Goal: Task Accomplishment & Management: Manage account settings

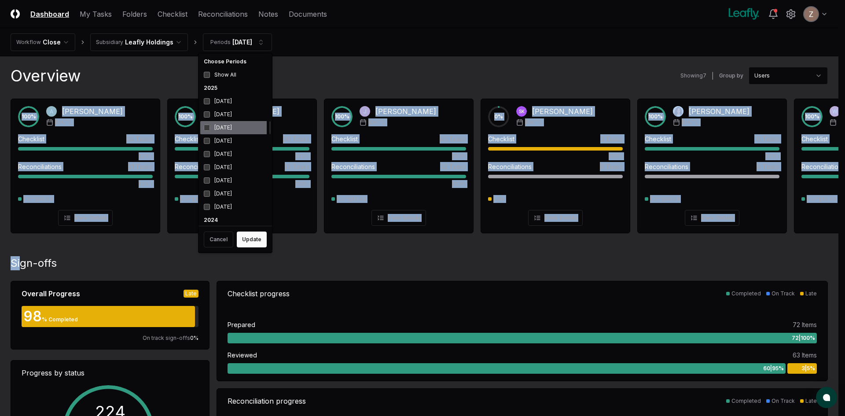
click at [210, 127] on div "[DATE]" at bounding box center [235, 127] width 70 height 13
click at [245, 243] on button "Update" at bounding box center [252, 240] width 30 height 16
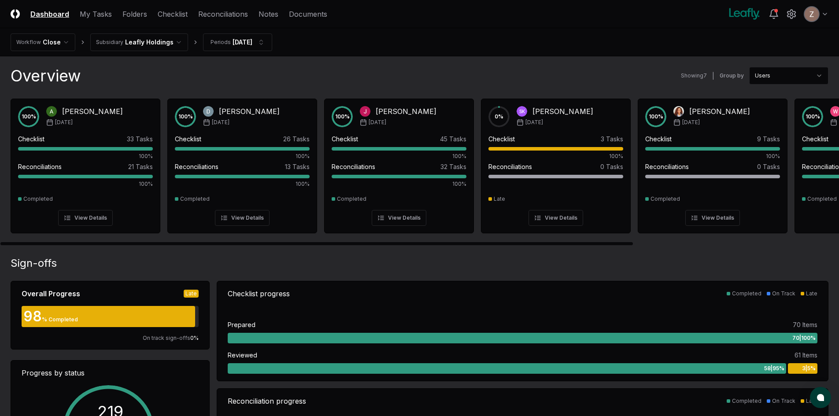
click at [125, 6] on header "CloseCore Dashboard My Tasks Folders Checklist Reconciliations Notes Documents …" at bounding box center [419, 14] width 839 height 28
click at [126, 13] on link "Folders" at bounding box center [134, 14] width 25 height 11
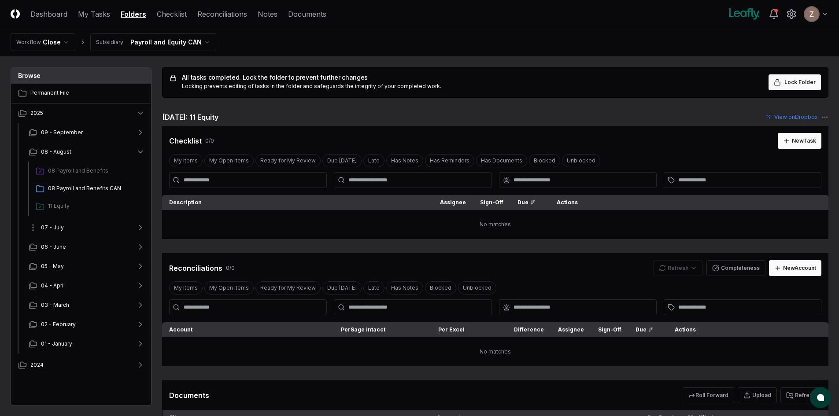
click at [63, 230] on button "07 - July" at bounding box center [87, 227] width 130 height 19
click at [141, 38] on html "CloseCore Dashboard My Tasks Folders Checklist Reconciliations Notes Documents …" at bounding box center [419, 291] width 839 height 582
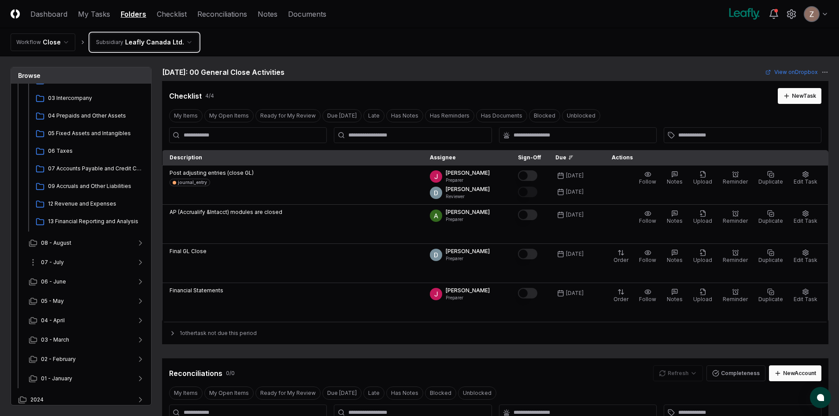
scroll to position [111, 0]
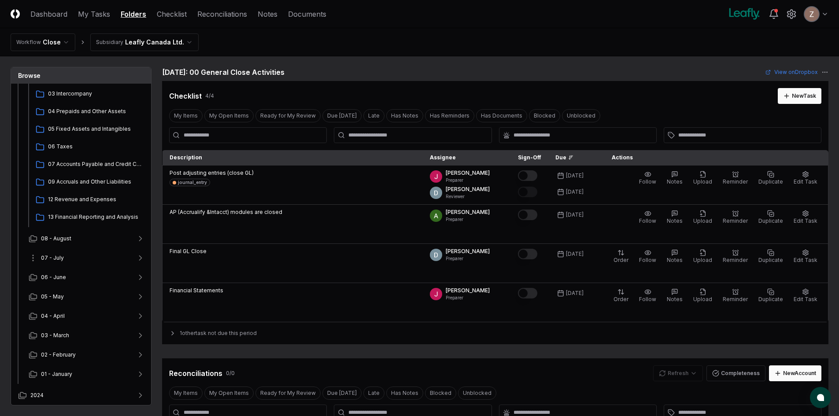
click at [63, 255] on span "07 - July" at bounding box center [52, 258] width 23 height 8
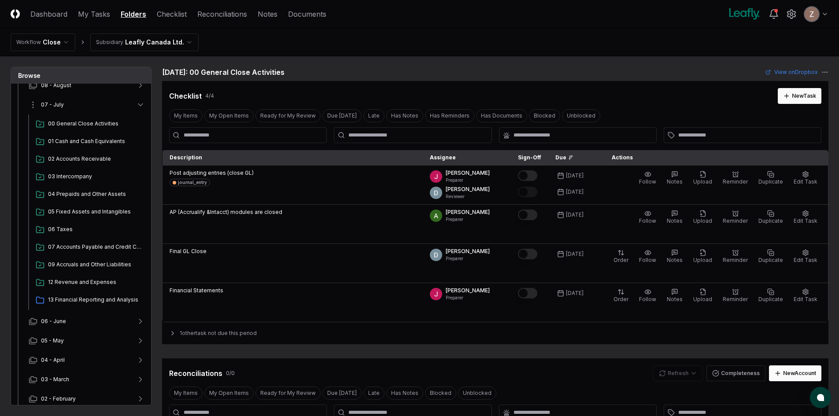
scroll to position [287, 0]
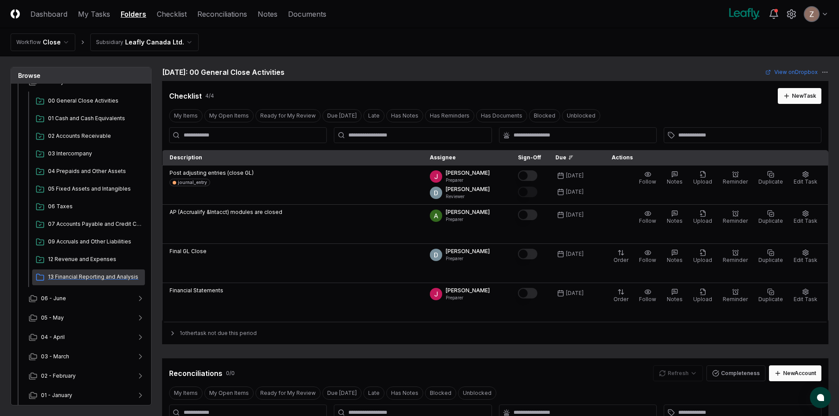
click at [67, 272] on div "13 Financial Reporting and Analysis" at bounding box center [88, 277] width 113 height 16
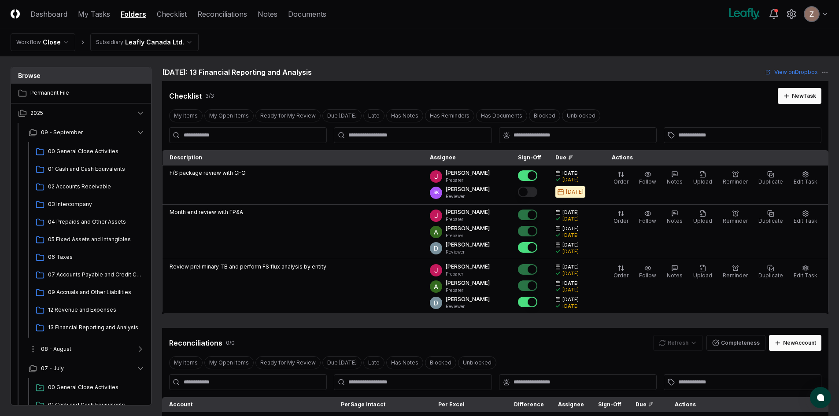
click at [69, 352] on span "08 - August" at bounding box center [56, 349] width 30 height 8
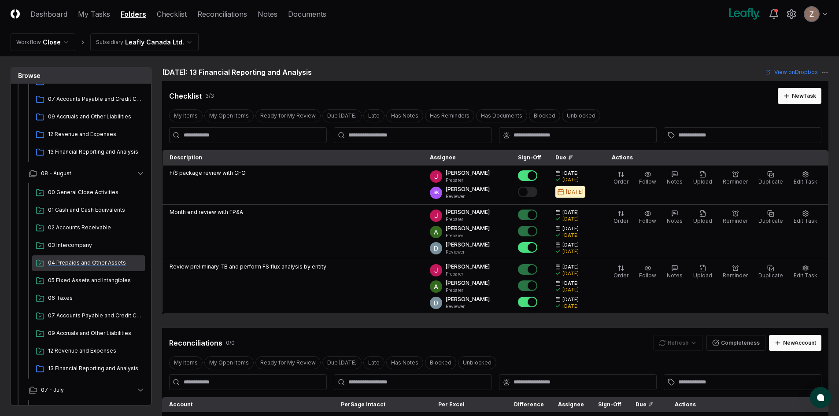
scroll to position [176, 0]
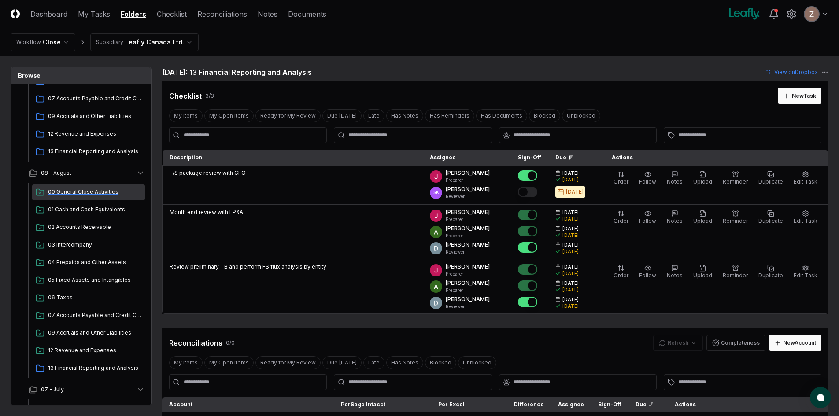
click at [77, 194] on span "00 General Close Activities" at bounding box center [94, 192] width 93 height 8
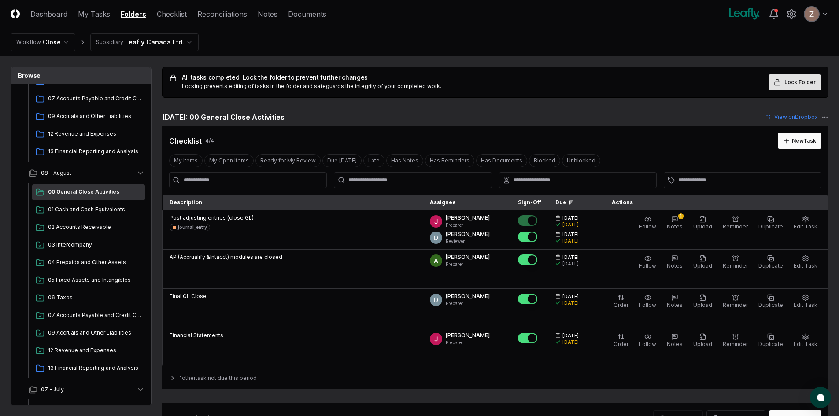
click at [794, 80] on span "Lock Folder" at bounding box center [799, 82] width 31 height 8
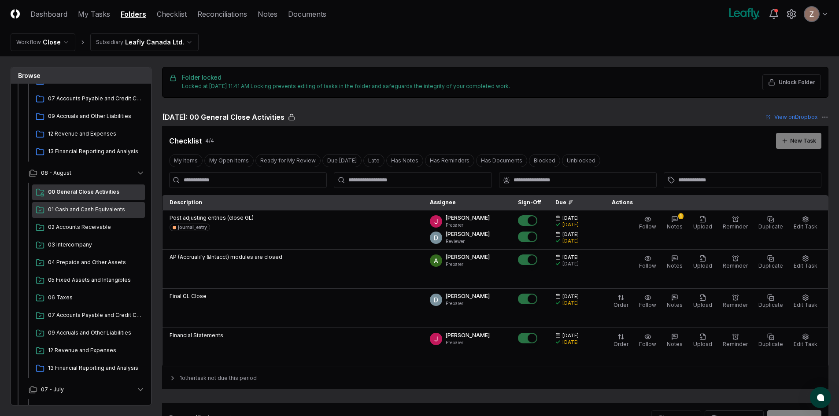
click at [90, 209] on span "01 Cash and Cash Equivalents" at bounding box center [94, 210] width 93 height 8
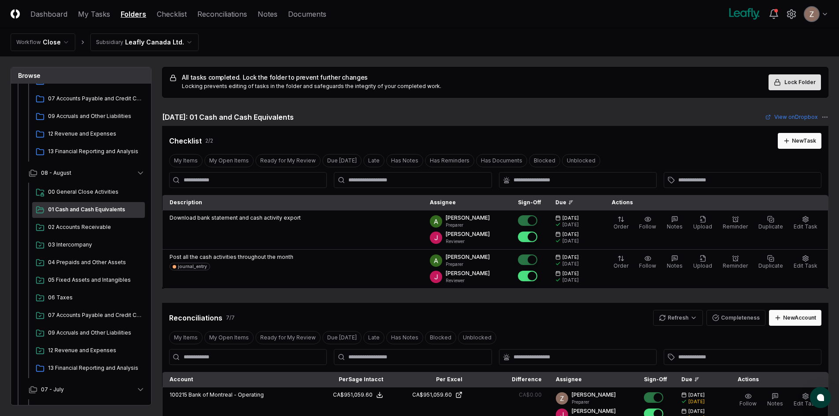
click at [794, 82] on span "Lock Folder" at bounding box center [799, 82] width 31 height 8
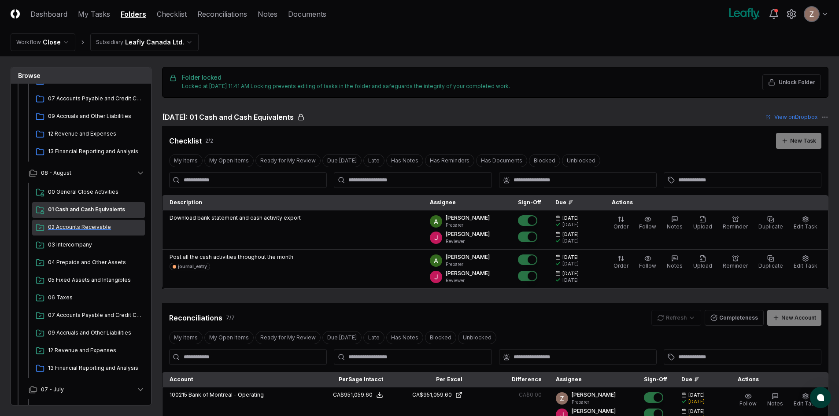
click at [74, 227] on span "02 Accounts Receivable" at bounding box center [94, 227] width 93 height 8
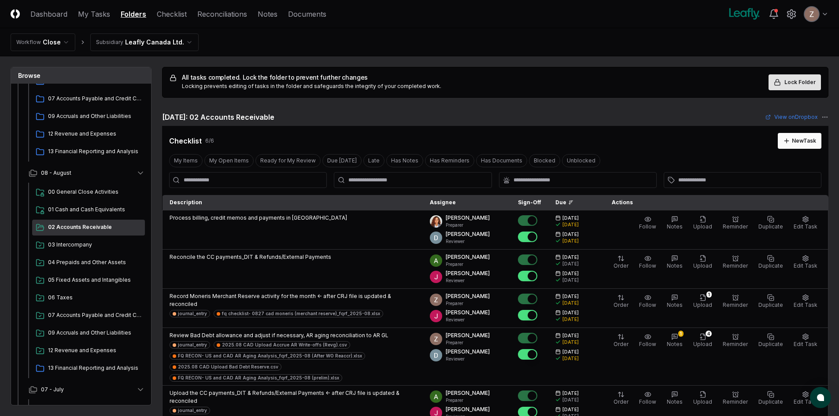
click at [792, 79] on span "Lock Folder" at bounding box center [799, 82] width 31 height 8
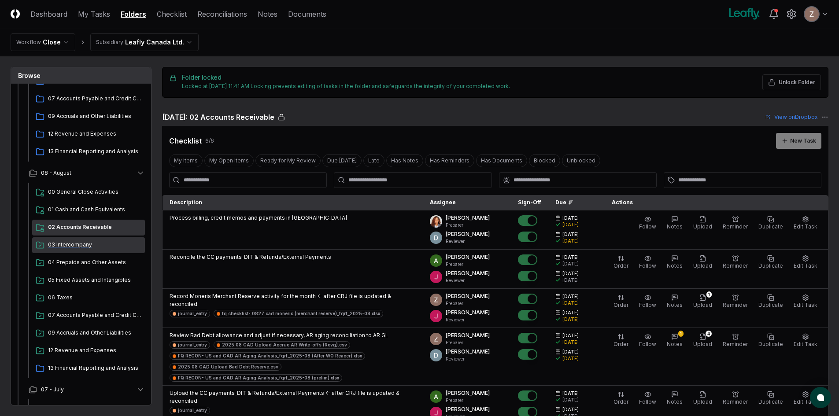
click at [76, 247] on span "03 Intercompany" at bounding box center [94, 245] width 93 height 8
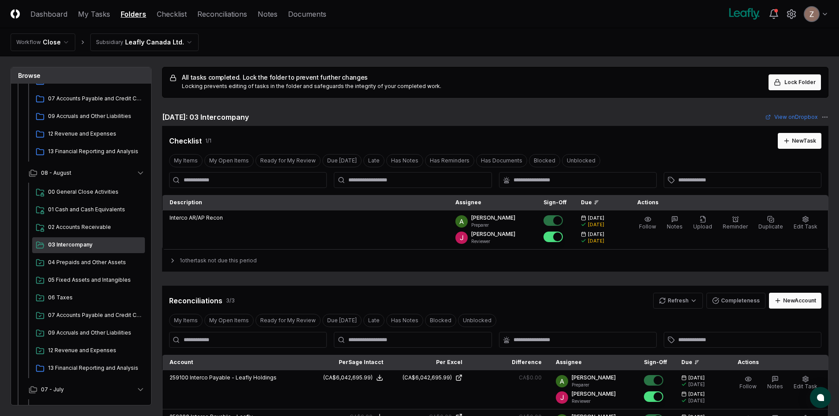
click at [768, 85] on div "All tasks completed. Lock the folder to prevent further changes Locking prevent…" at bounding box center [494, 82] width 651 height 16
click at [779, 84] on icon at bounding box center [777, 82] width 7 height 7
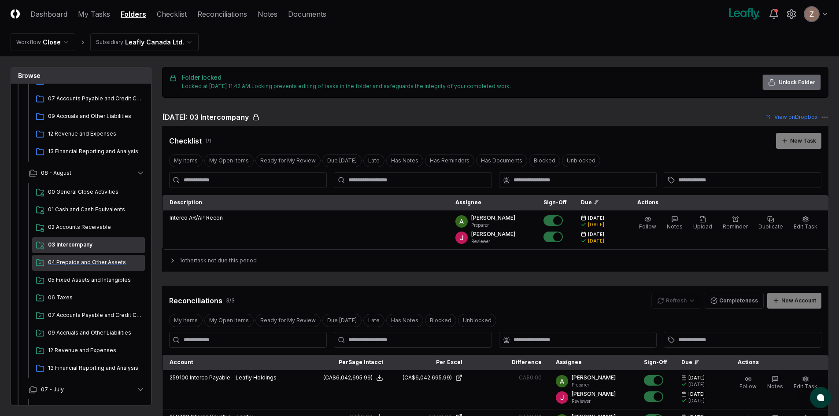
click at [82, 265] on span "04 Prepaids and Other Assets" at bounding box center [94, 262] width 93 height 8
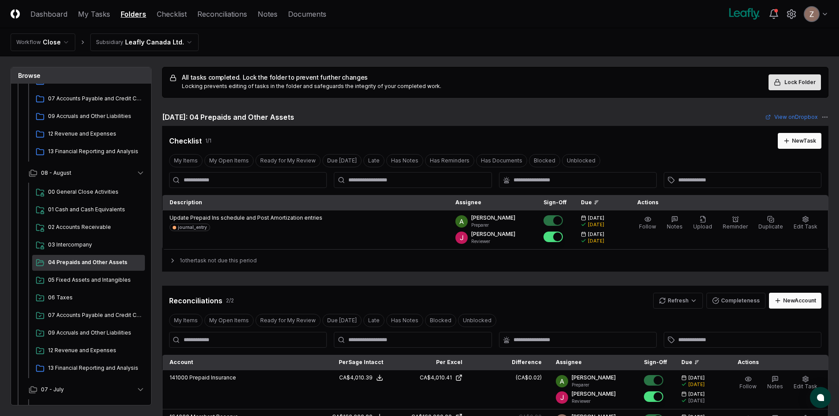
click at [779, 83] on icon at bounding box center [777, 82] width 7 height 7
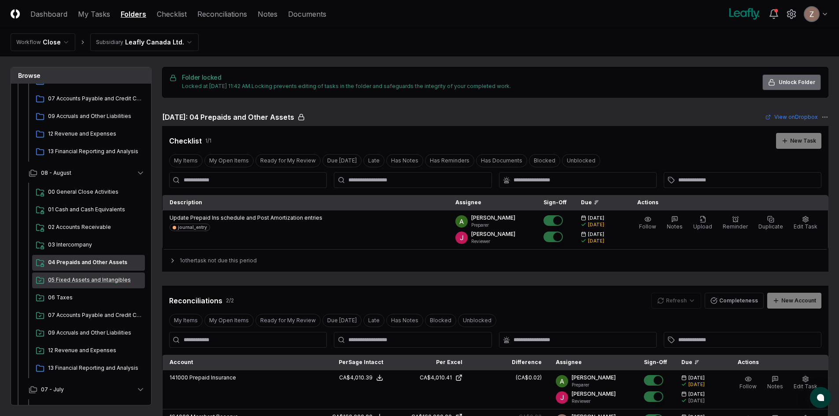
click at [88, 282] on span "05 Fixed Assets and Intangibles" at bounding box center [94, 280] width 93 height 8
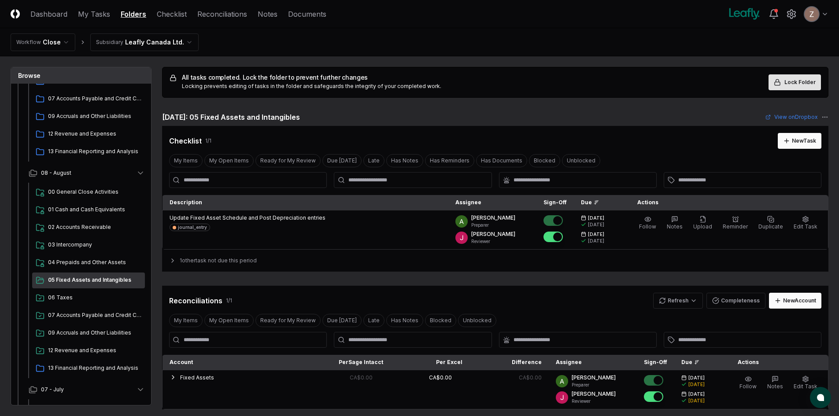
click at [783, 86] on button "Lock Folder" at bounding box center [794, 82] width 52 height 16
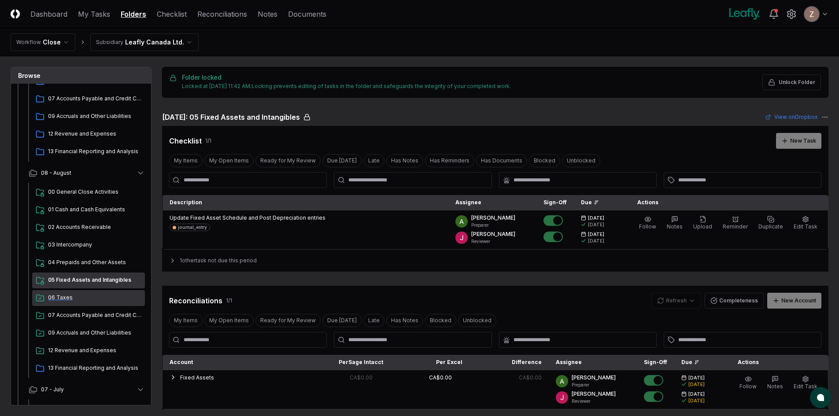
click at [82, 302] on div "06 Taxes" at bounding box center [88, 298] width 113 height 16
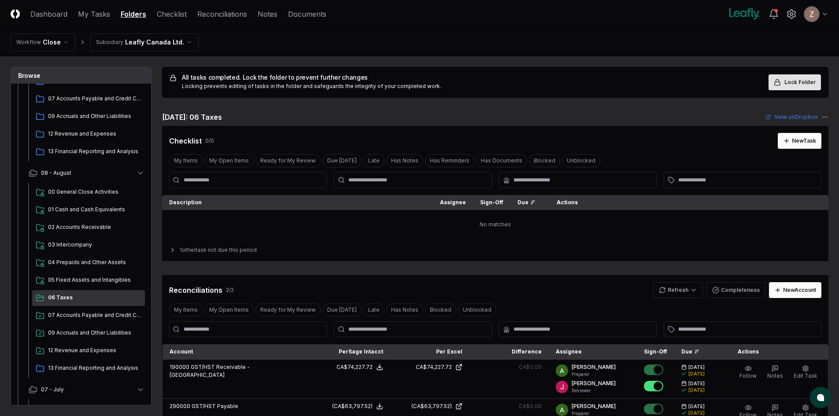
click at [787, 77] on button "Lock Folder" at bounding box center [794, 82] width 52 height 16
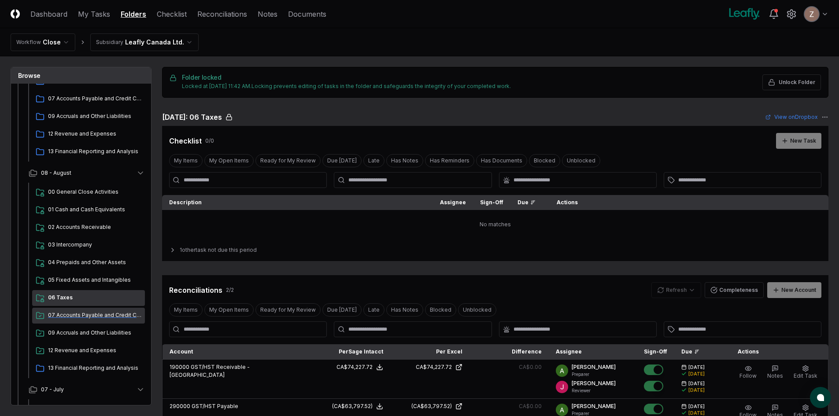
click at [88, 319] on div "07 Accounts Payable and Credit Cards" at bounding box center [88, 316] width 113 height 16
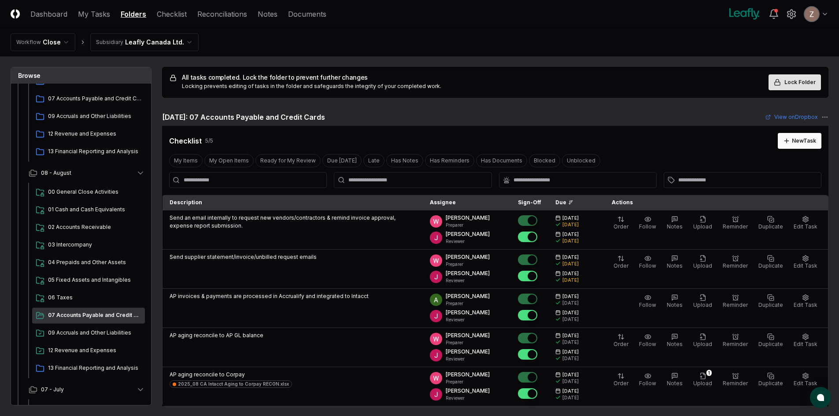
click at [799, 84] on span "Lock Folder" at bounding box center [799, 82] width 31 height 8
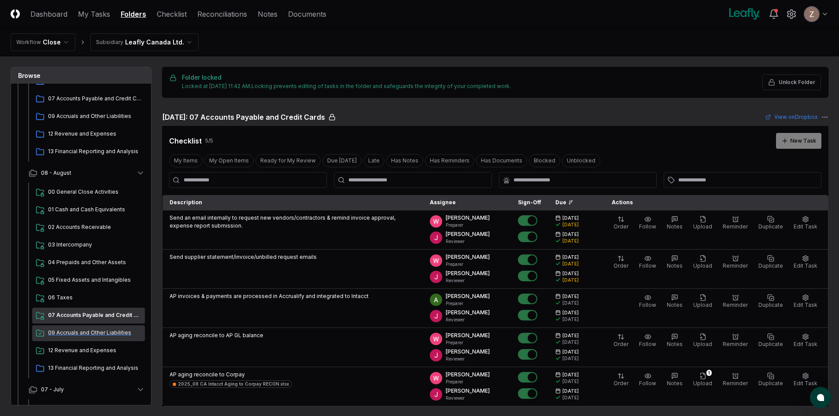
click at [93, 335] on span "09 Accruals and Other Liabilities" at bounding box center [94, 333] width 93 height 8
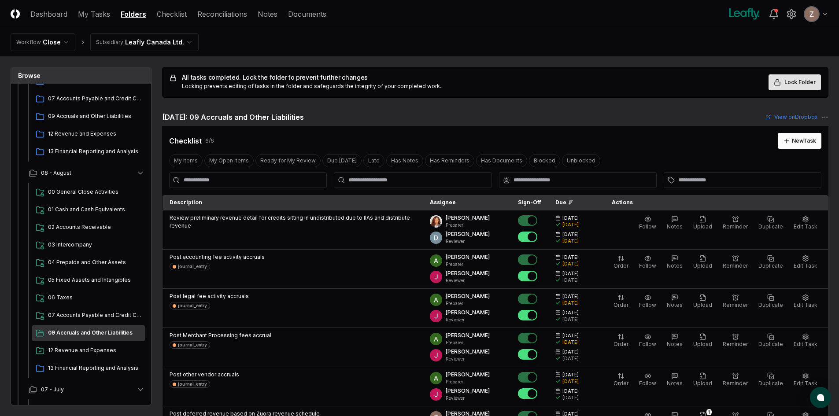
click at [789, 85] on span "Lock Folder" at bounding box center [799, 82] width 31 height 8
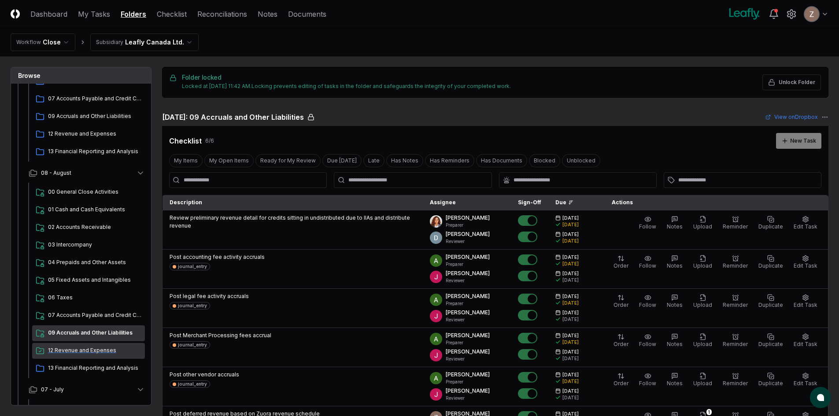
click at [53, 350] on span "12 Revenue and Expenses" at bounding box center [94, 350] width 93 height 8
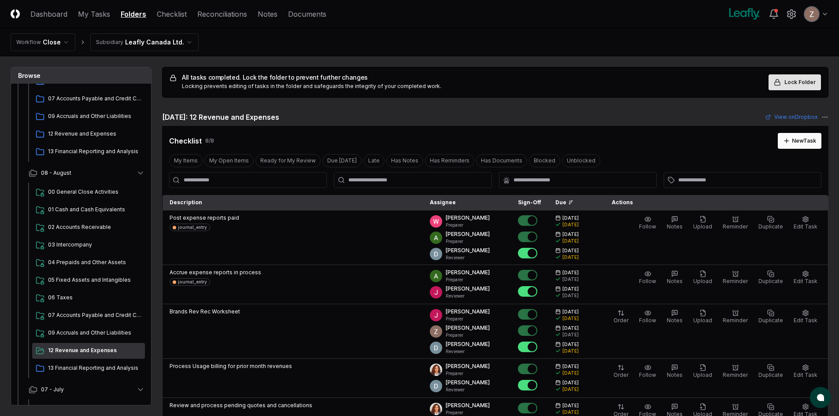
click at [800, 78] on button "Lock Folder" at bounding box center [794, 82] width 52 height 16
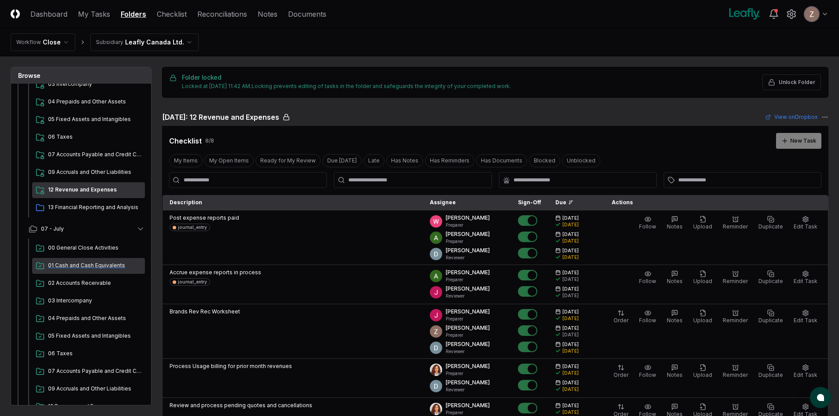
scroll to position [352, 0]
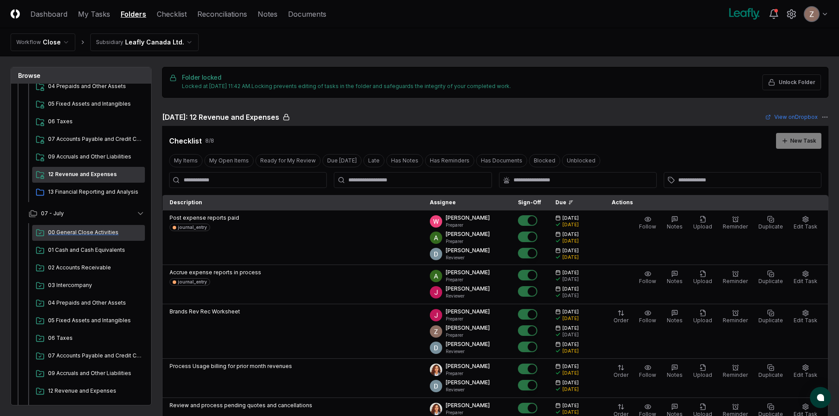
click at [71, 230] on span "00 General Close Activities" at bounding box center [94, 232] width 93 height 8
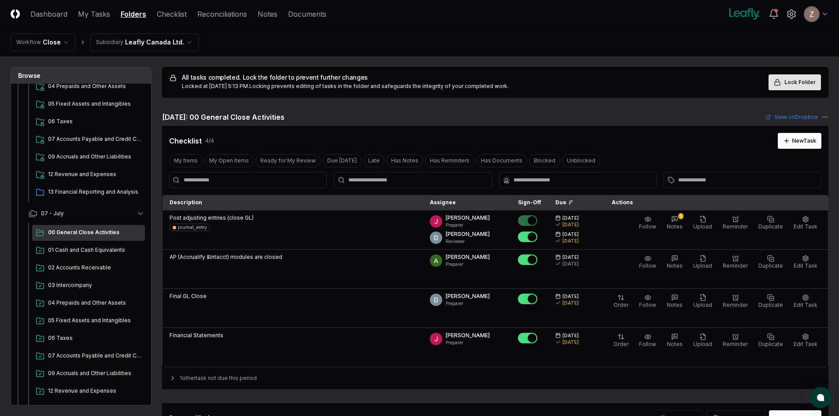
click at [814, 79] on span "Lock Folder" at bounding box center [799, 82] width 31 height 8
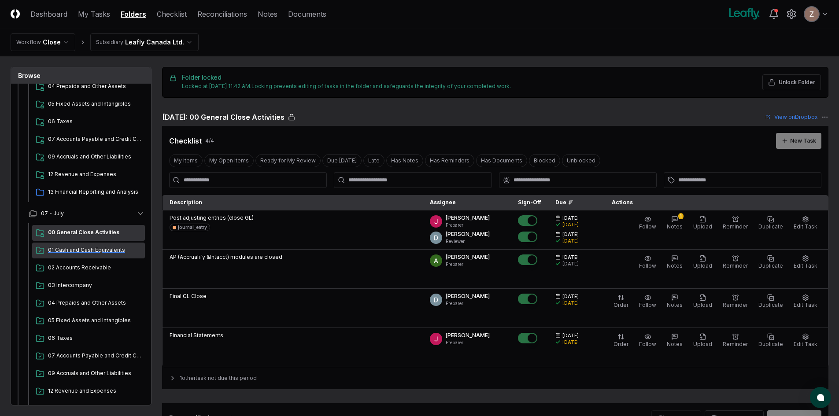
click at [82, 246] on span "01 Cash and Cash Equivalents" at bounding box center [94, 250] width 93 height 8
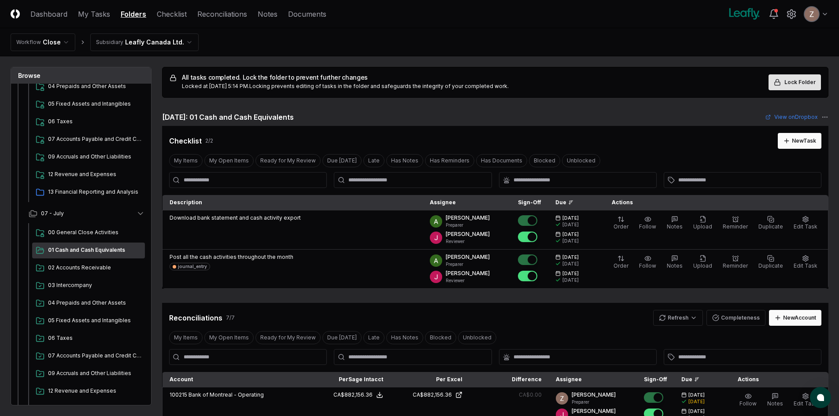
click at [800, 87] on button "Lock Folder" at bounding box center [794, 82] width 52 height 16
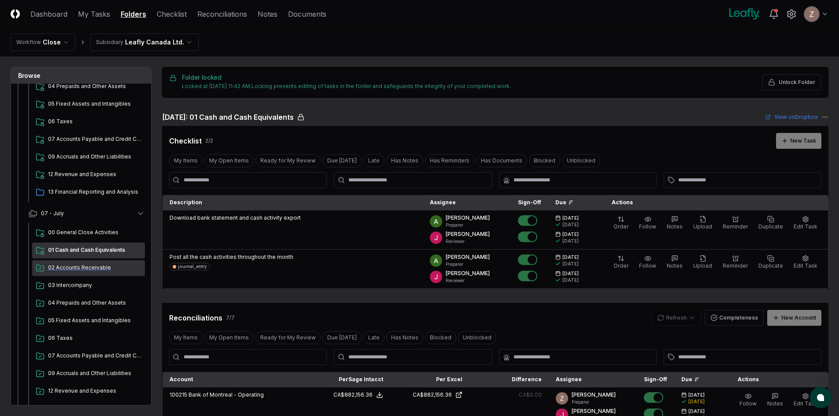
click at [79, 264] on span "02 Accounts Receivable" at bounding box center [94, 268] width 93 height 8
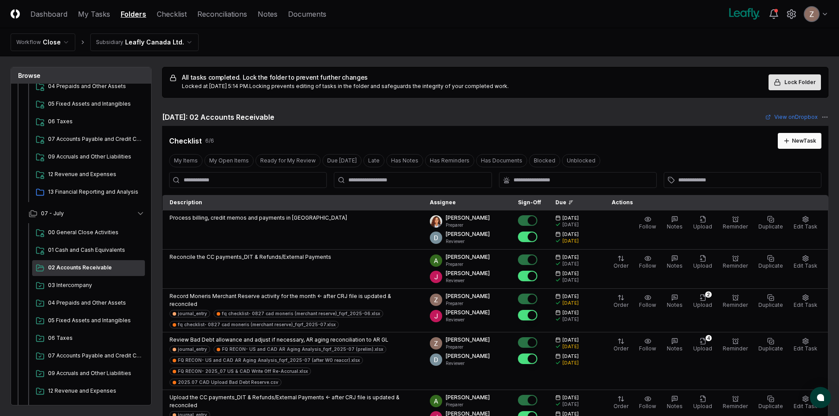
click at [778, 85] on rect at bounding box center [776, 83] width 5 height 3
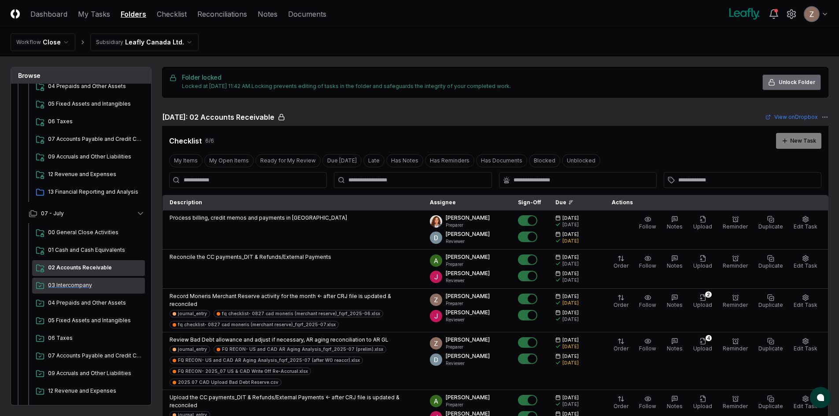
click at [73, 287] on span "03 Intercompany" at bounding box center [94, 285] width 93 height 8
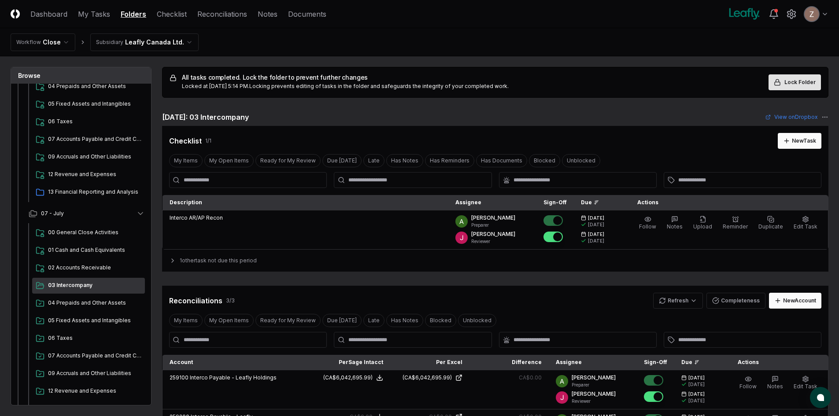
drag, startPoint x: 792, startPoint y: 85, endPoint x: 548, endPoint y: 143, distance: 251.6
click at [792, 85] on span "Lock Folder" at bounding box center [799, 82] width 31 height 8
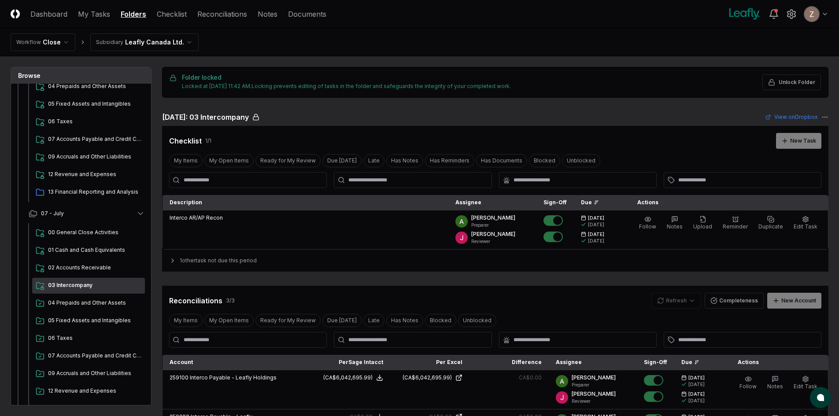
click at [74, 294] on ul "00 General Close Activities 01 Cash and Cash Equivalents 02 Accounts Receivable…" at bounding box center [88, 321] width 113 height 192
click at [69, 301] on span "04 Prepaids and Other Assets" at bounding box center [94, 303] width 93 height 8
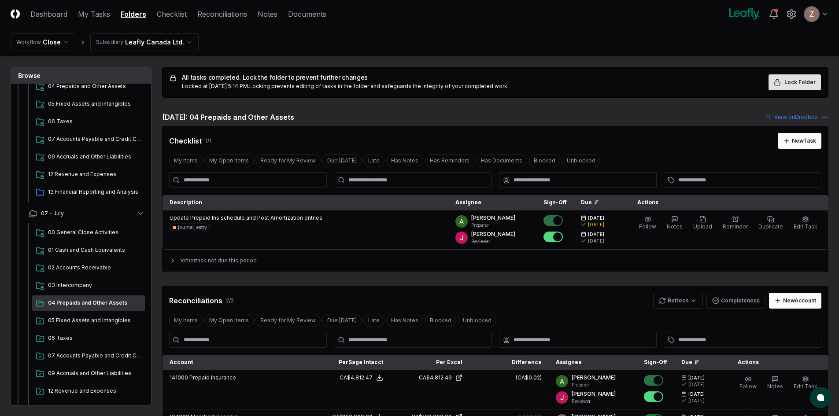
click at [777, 82] on rect at bounding box center [776, 83] width 5 height 3
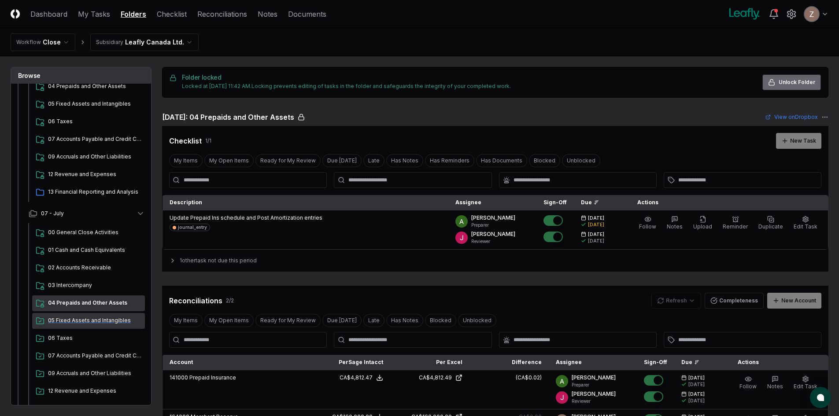
click at [86, 317] on span "05 Fixed Assets and Intangibles" at bounding box center [94, 321] width 93 height 8
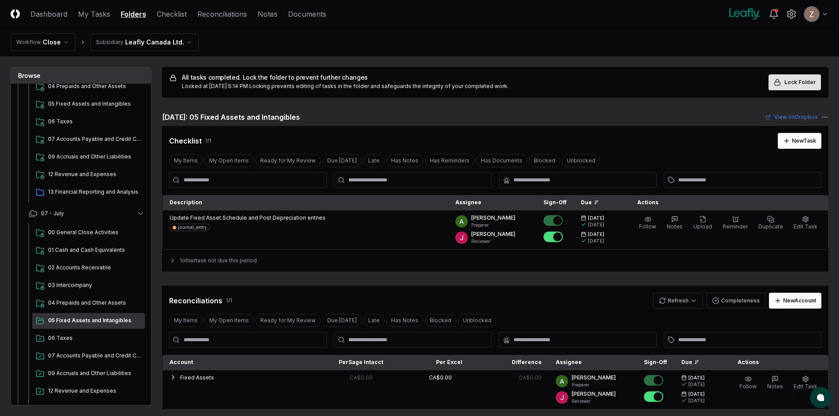
click at [792, 85] on span "Lock Folder" at bounding box center [799, 82] width 31 height 8
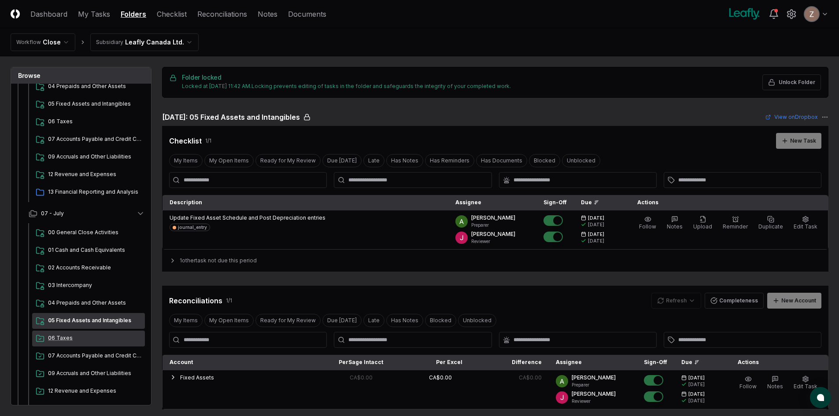
click at [71, 341] on span "06 Taxes" at bounding box center [94, 338] width 93 height 8
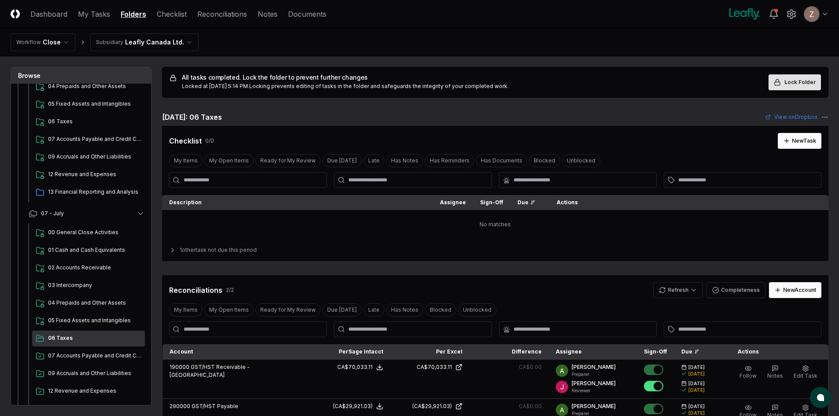
click at [788, 81] on span "Lock Folder" at bounding box center [799, 82] width 31 height 8
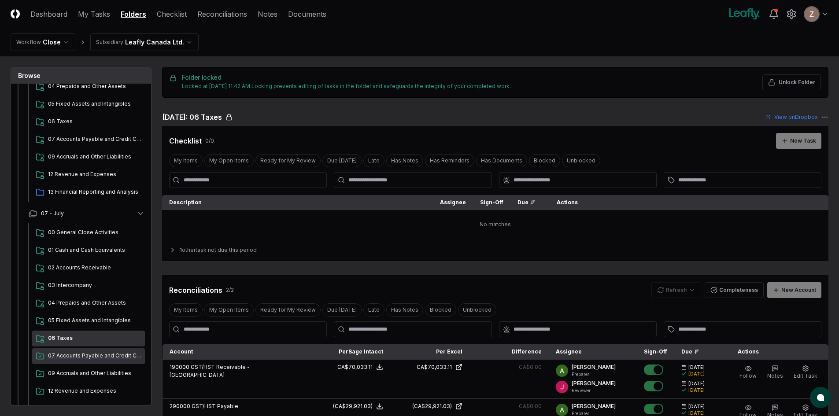
click at [77, 357] on span "07 Accounts Payable and Credit Cards" at bounding box center [94, 356] width 93 height 8
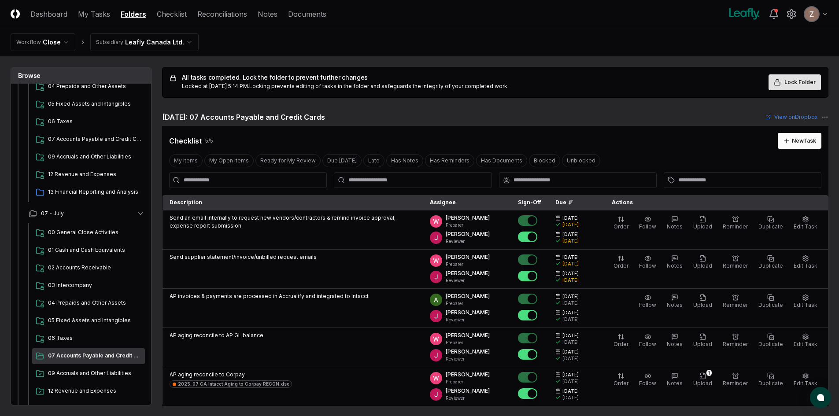
click at [803, 83] on span "Lock Folder" at bounding box center [799, 82] width 31 height 8
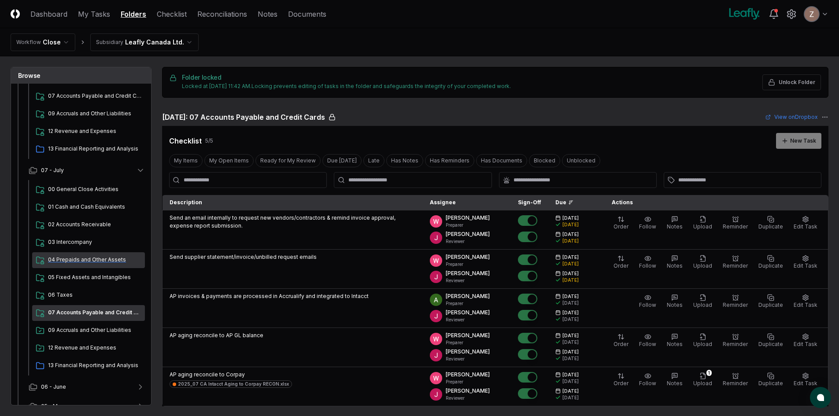
scroll to position [440, 0]
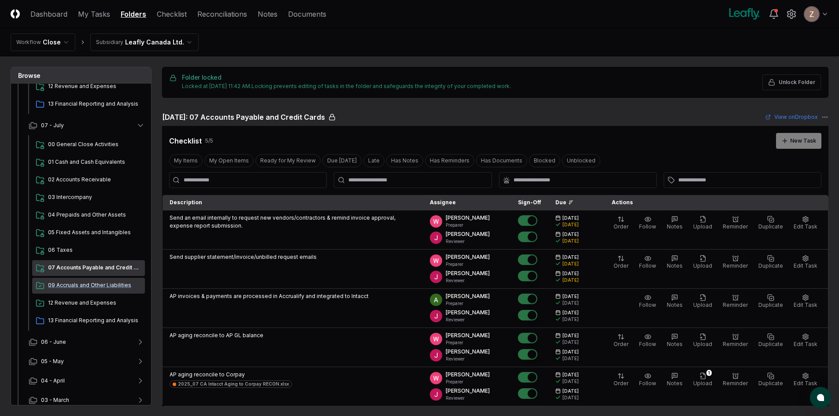
click at [53, 288] on span "09 Accruals and Other Liabilities" at bounding box center [94, 285] width 93 height 8
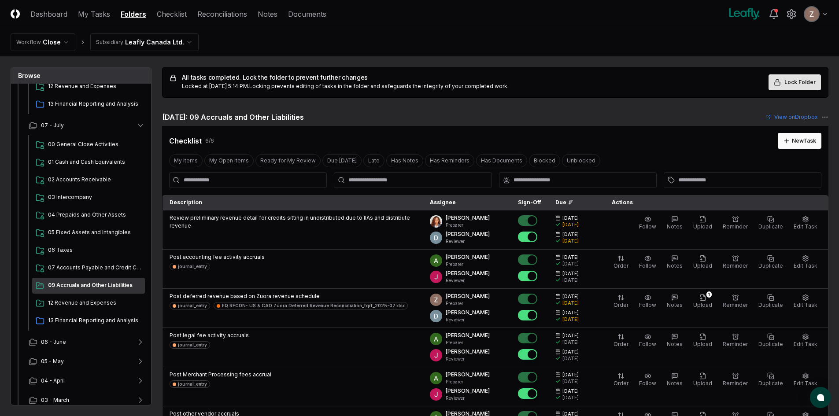
click at [803, 85] on span "Lock Folder" at bounding box center [799, 82] width 31 height 8
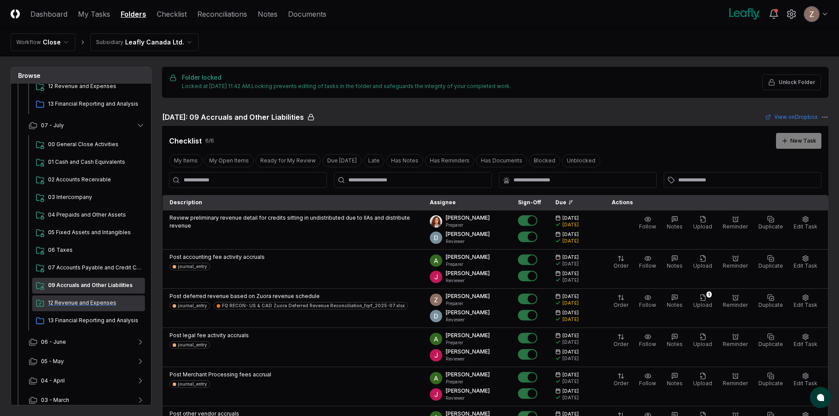
click at [84, 306] on span "12 Revenue and Expenses" at bounding box center [94, 303] width 93 height 8
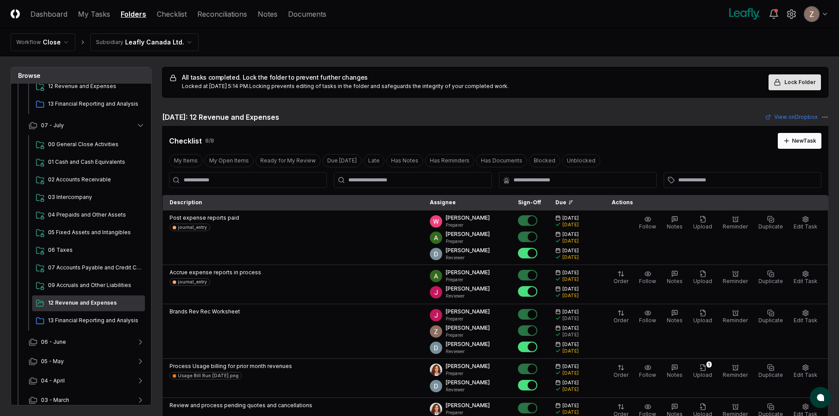
click at [781, 78] on button "Lock Folder" at bounding box center [794, 82] width 52 height 16
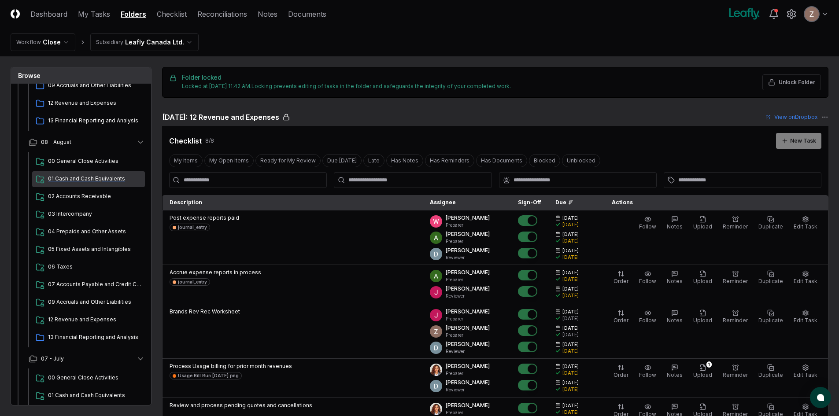
scroll to position [220, 0]
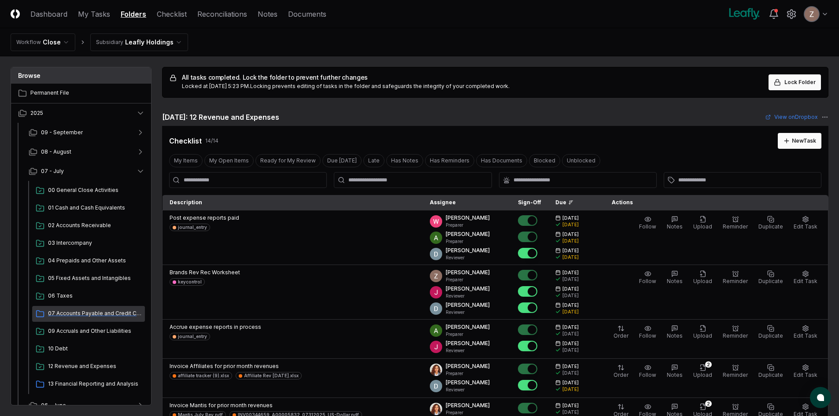
click at [74, 308] on div "07 Accounts Payable and Credit Cards" at bounding box center [88, 314] width 113 height 16
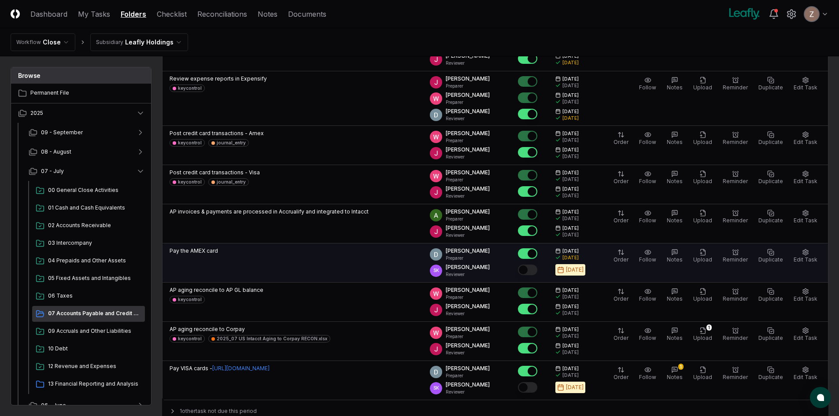
scroll to position [176, 0]
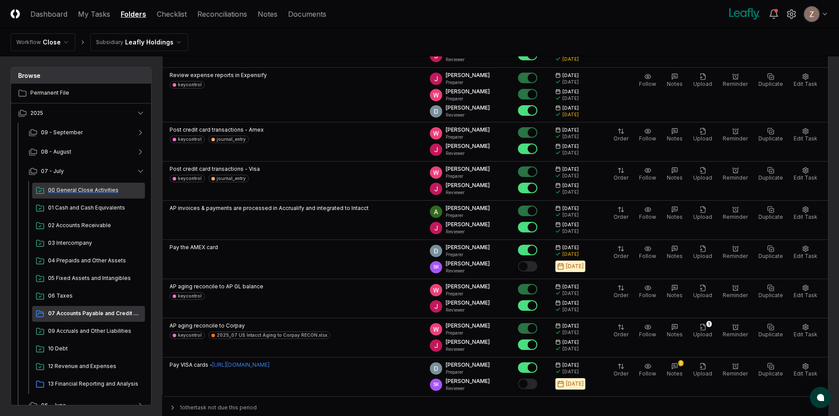
click at [82, 194] on span "00 General Close Activities" at bounding box center [94, 190] width 93 height 8
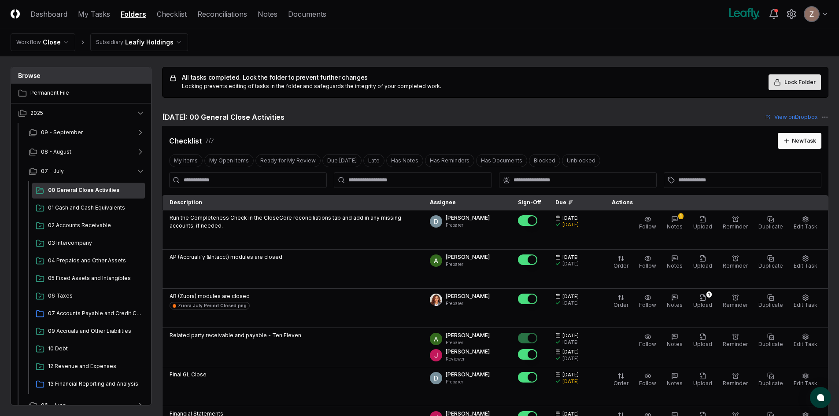
click at [794, 85] on span "Lock Folder" at bounding box center [799, 82] width 31 height 8
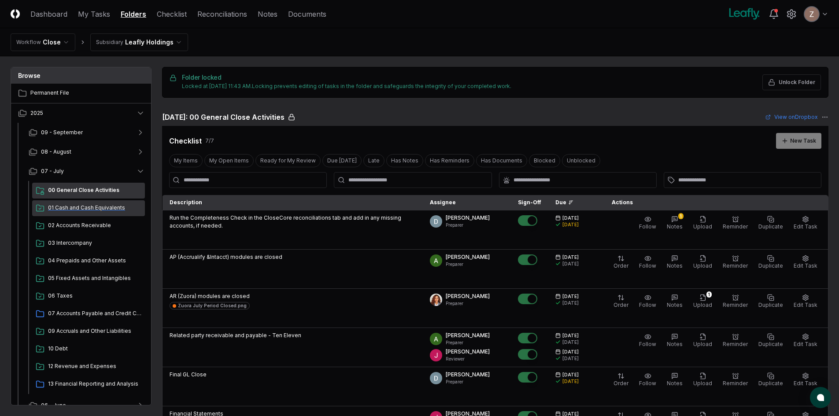
click at [99, 211] on span "01 Cash and Cash Equivalents" at bounding box center [94, 208] width 93 height 8
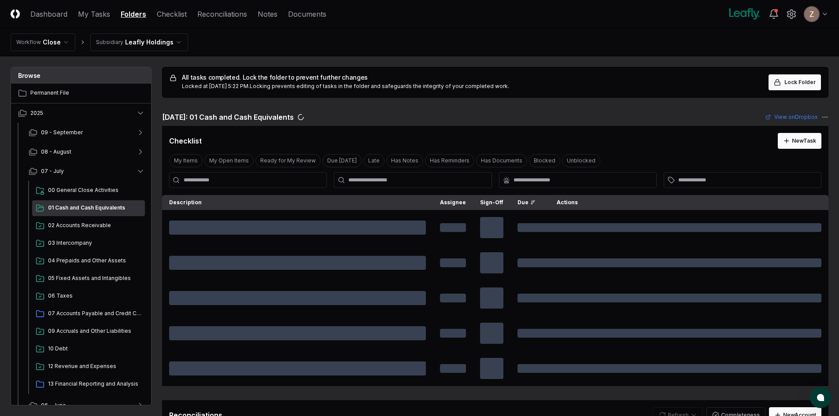
click at [792, 86] on span "Lock Folder" at bounding box center [799, 82] width 31 height 8
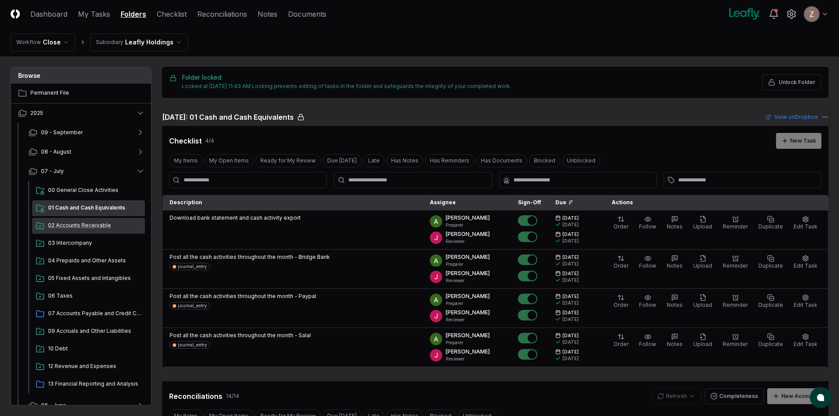
click at [94, 228] on span "02 Accounts Receivable" at bounding box center [94, 225] width 93 height 8
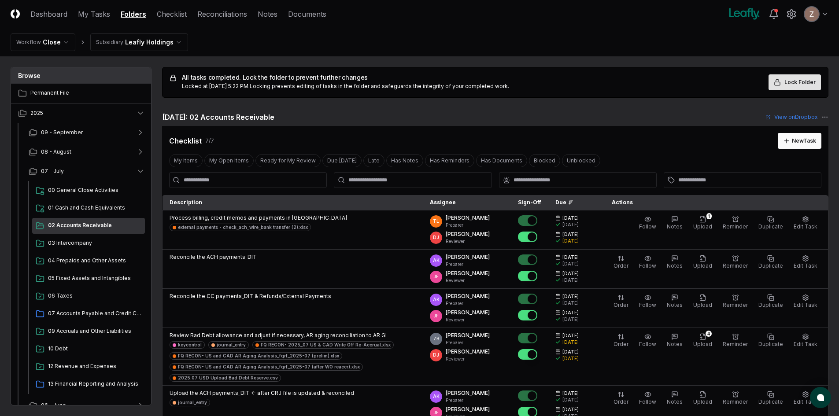
click at [795, 84] on span "Lock Folder" at bounding box center [799, 82] width 31 height 8
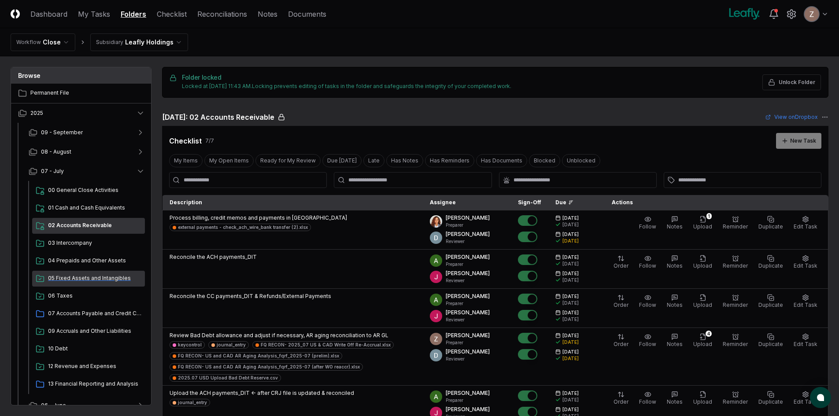
click at [52, 274] on div "05 Fixed Assets and Intangibles" at bounding box center [88, 279] width 113 height 16
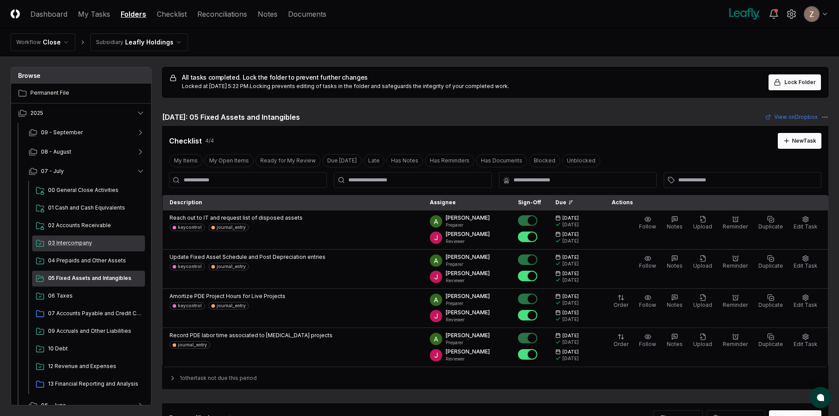
click at [77, 249] on div "03 Intercompany" at bounding box center [88, 244] width 113 height 16
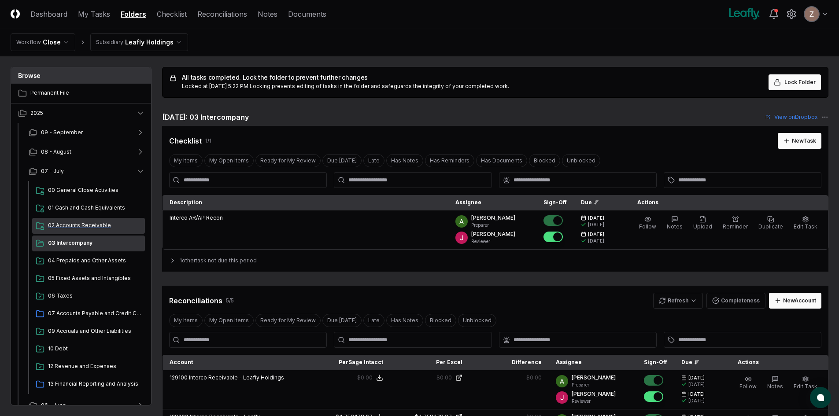
click at [78, 228] on span "02 Accounts Receivable" at bounding box center [94, 225] width 93 height 8
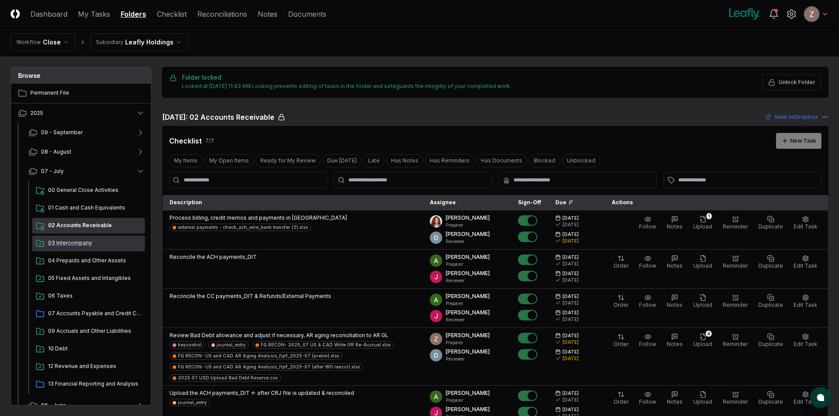
click at [69, 247] on div "03 Intercompany" at bounding box center [88, 244] width 113 height 16
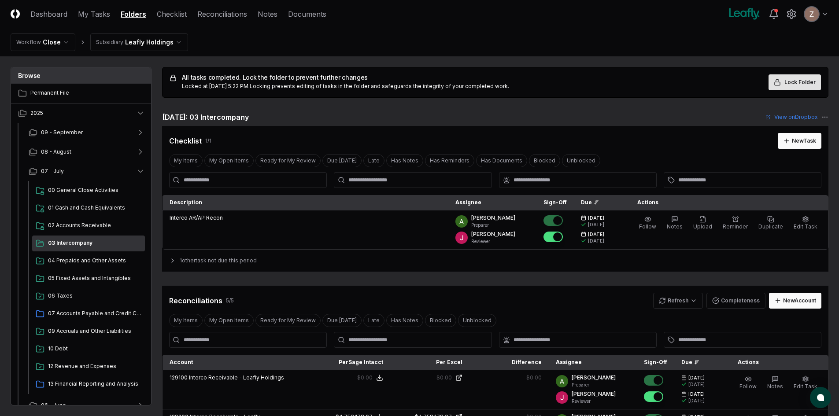
click at [785, 76] on button "Lock Folder" at bounding box center [794, 82] width 52 height 16
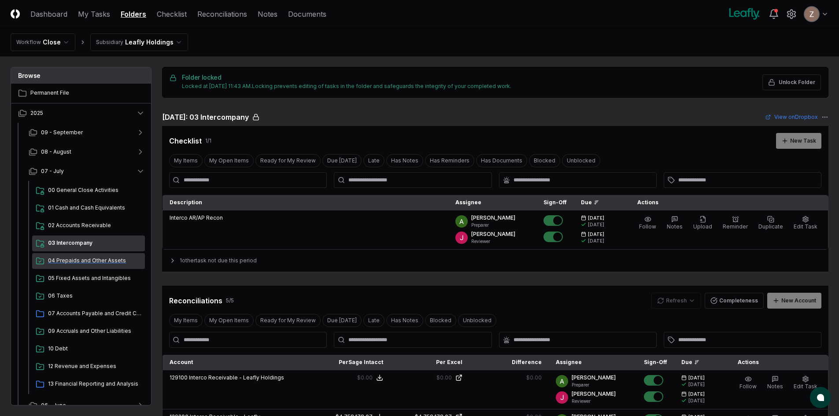
click at [88, 259] on span "04 Prepaids and Other Assets" at bounding box center [94, 261] width 93 height 8
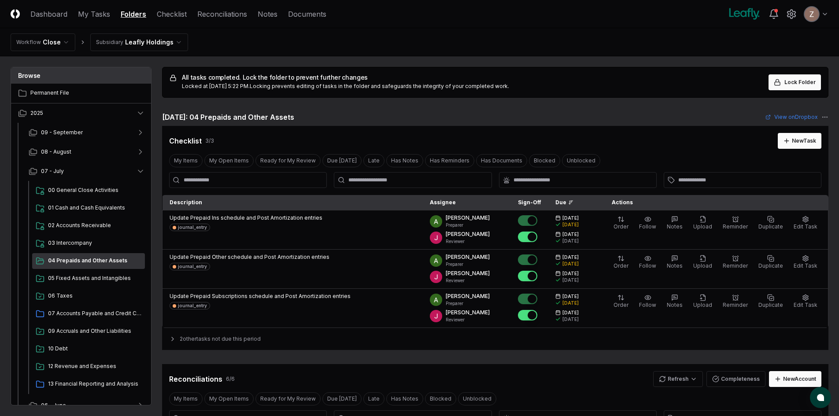
click at [784, 78] on button "Lock Folder" at bounding box center [794, 82] width 52 height 16
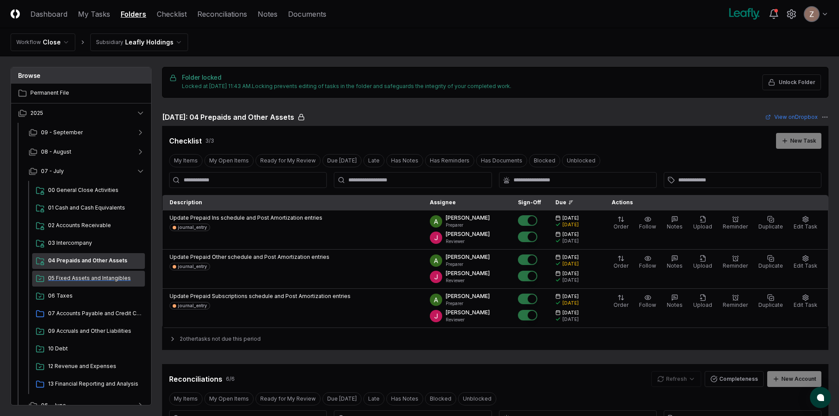
click at [79, 275] on span "05 Fixed Assets and Intangibles" at bounding box center [94, 278] width 93 height 8
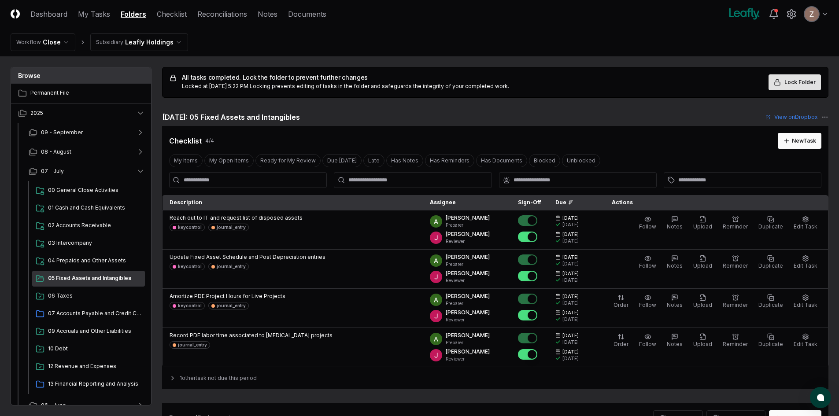
click at [790, 76] on button "Lock Folder" at bounding box center [794, 82] width 52 height 16
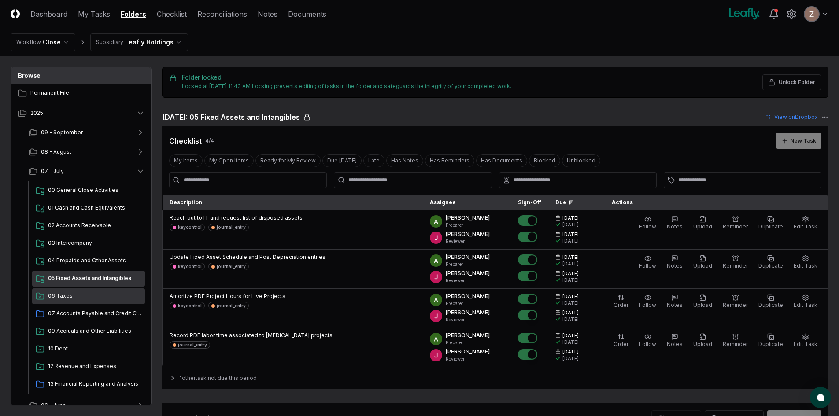
click at [73, 300] on div "06 Taxes" at bounding box center [88, 296] width 113 height 16
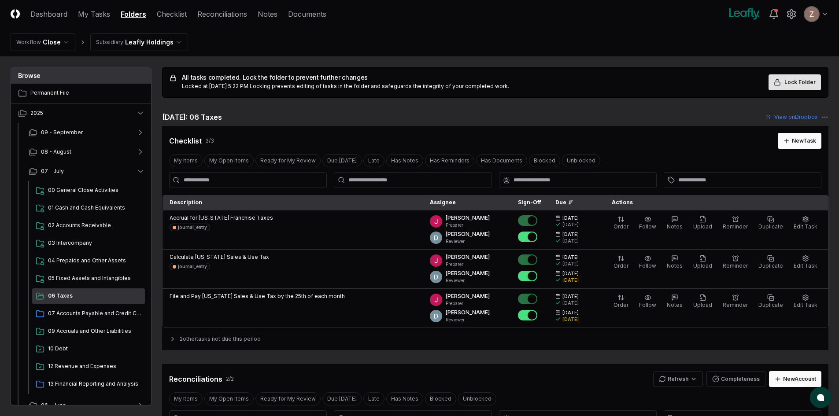
click at [796, 82] on span "Lock Folder" at bounding box center [799, 82] width 31 height 8
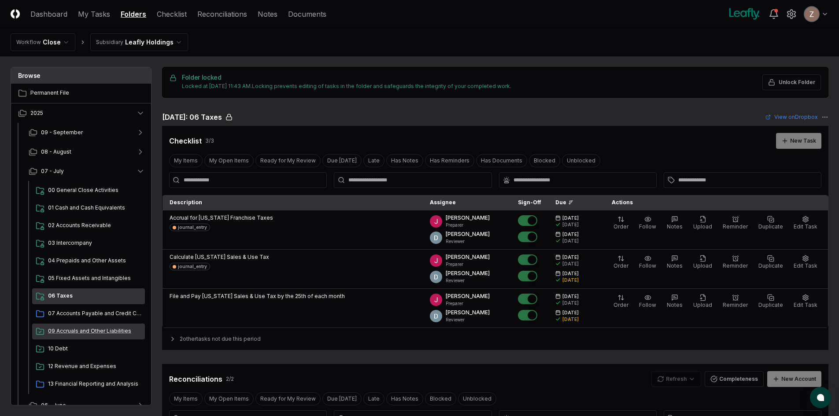
click at [66, 327] on div "09 Accruals and Other Liabilities" at bounding box center [88, 332] width 113 height 16
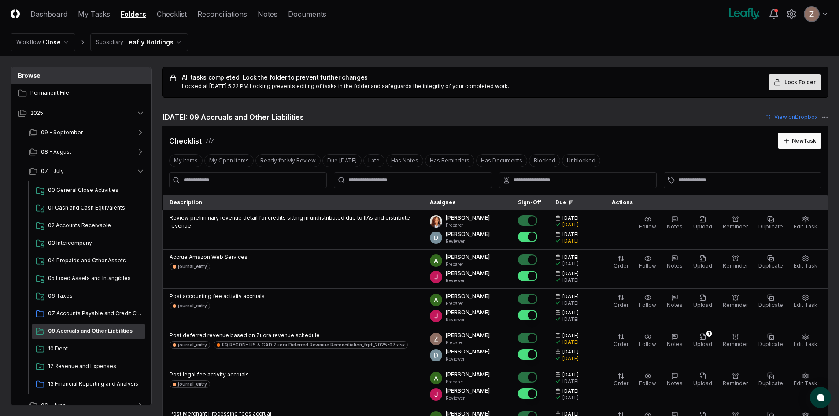
click at [787, 84] on span "Lock Folder" at bounding box center [799, 82] width 31 height 8
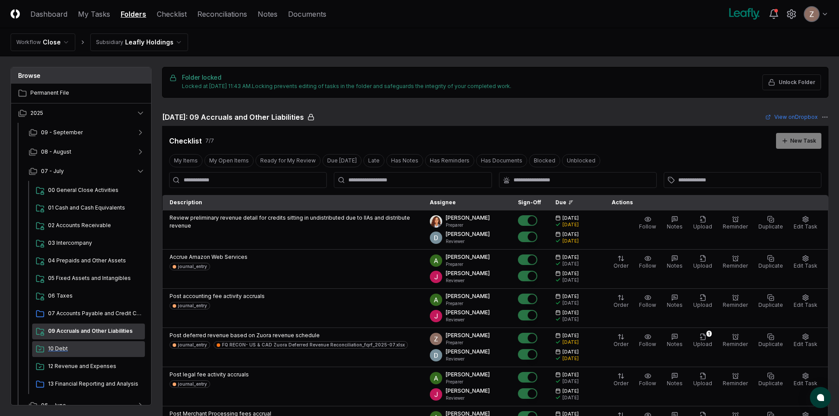
click at [70, 347] on span "10 Debt" at bounding box center [94, 349] width 93 height 8
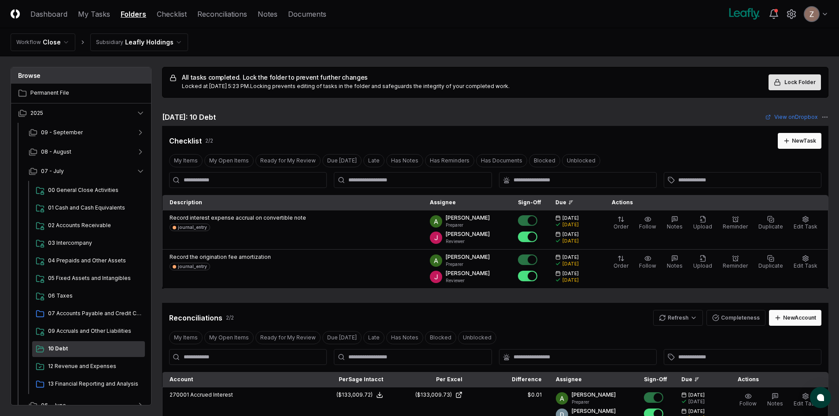
click at [785, 88] on button "Lock Folder" at bounding box center [794, 82] width 52 height 16
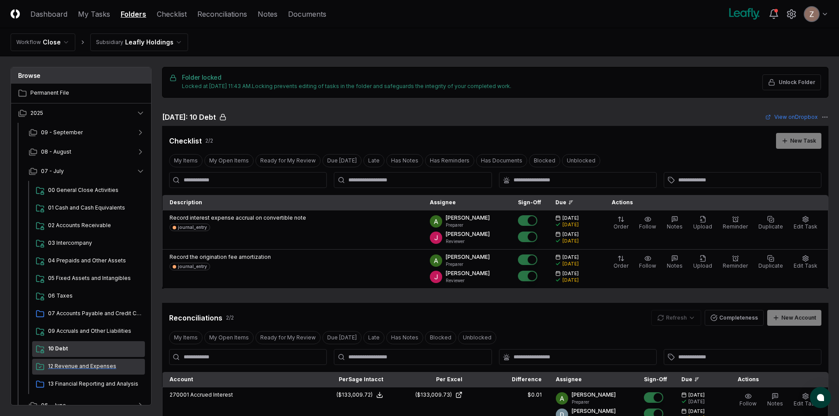
click at [61, 365] on span "12 Revenue and Expenses" at bounding box center [94, 366] width 93 height 8
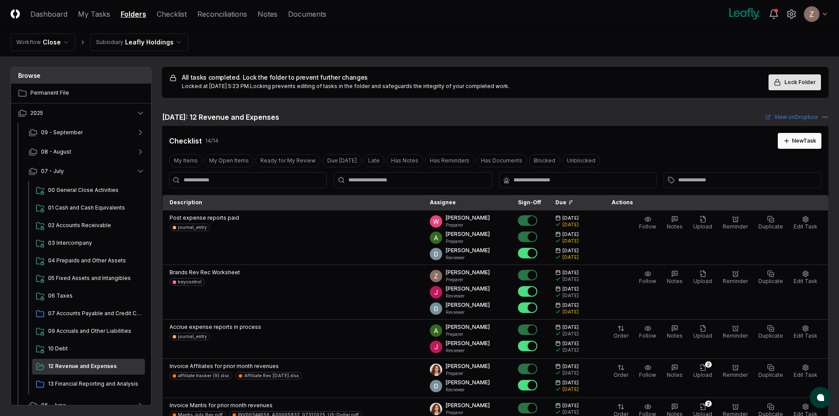
click at [787, 83] on span "Lock Folder" at bounding box center [799, 82] width 31 height 8
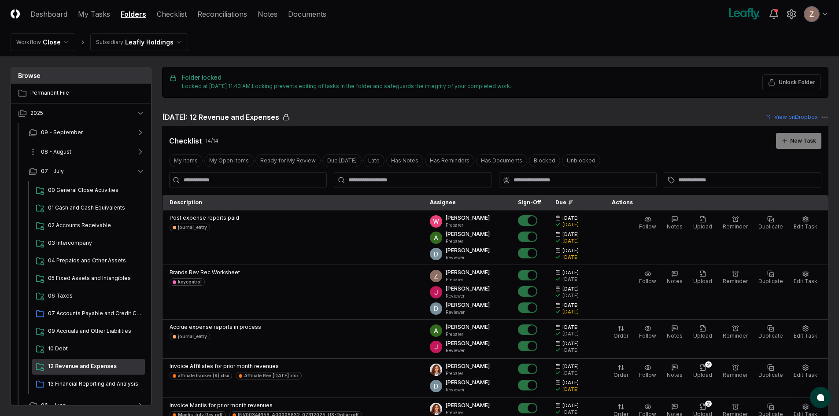
click at [83, 148] on button "08 - August" at bounding box center [87, 151] width 130 height 19
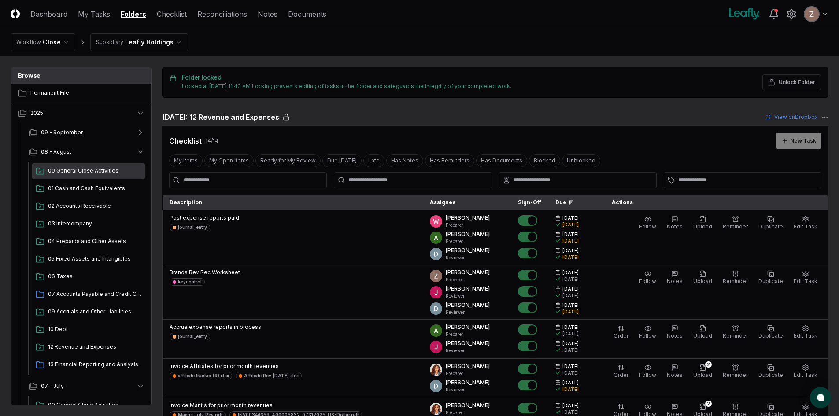
click at [73, 167] on span "00 General Close Activities" at bounding box center [94, 171] width 93 height 8
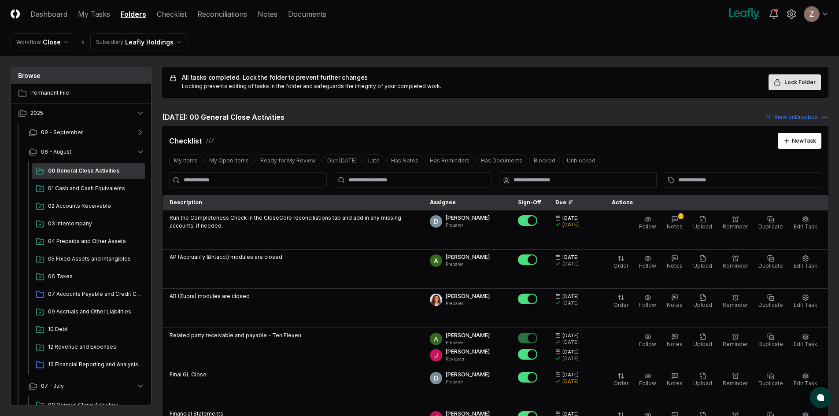
click at [795, 86] on button "Lock Folder" at bounding box center [794, 82] width 52 height 16
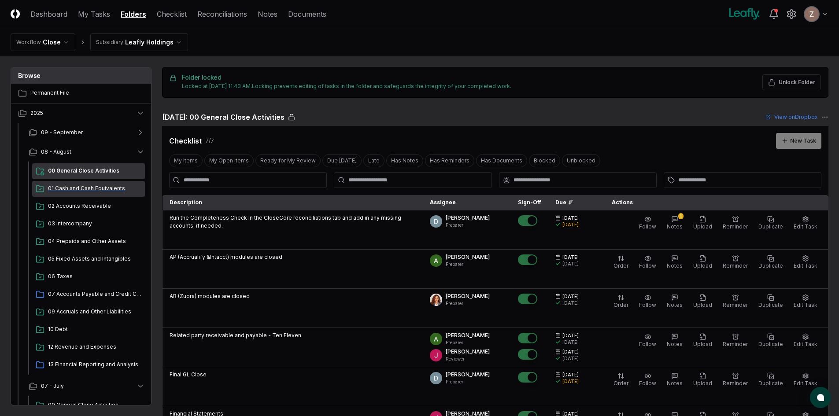
click at [75, 190] on span "01 Cash and Cash Equivalents" at bounding box center [94, 188] width 93 height 8
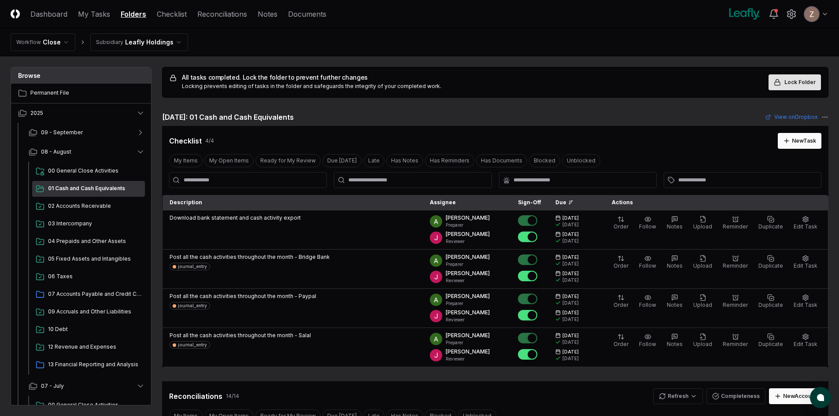
click at [800, 83] on span "Lock Folder" at bounding box center [799, 82] width 31 height 8
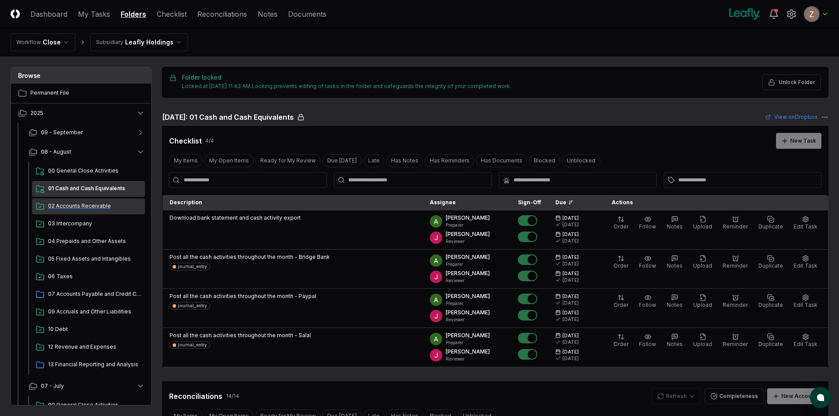
click at [91, 206] on span "02 Accounts Receivable" at bounding box center [94, 206] width 93 height 8
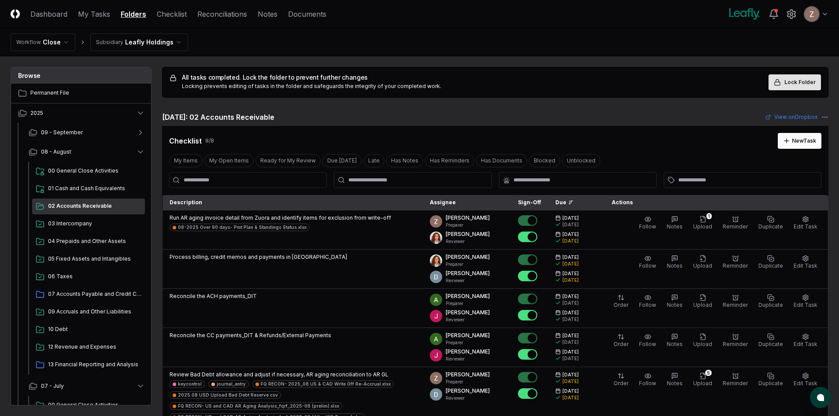
click at [781, 81] on icon at bounding box center [777, 82] width 7 height 7
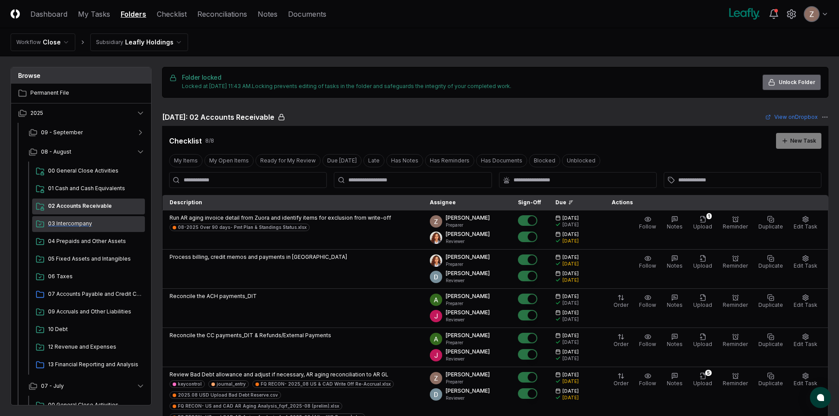
click at [72, 229] on div "03 Intercompany" at bounding box center [88, 224] width 113 height 16
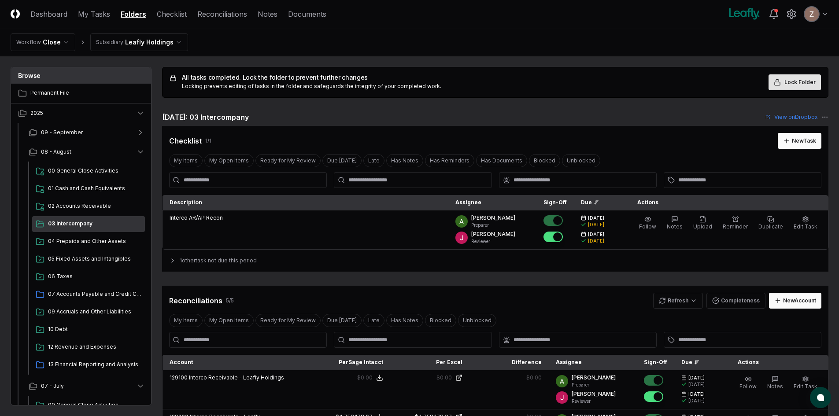
click at [779, 81] on icon at bounding box center [777, 82] width 7 height 7
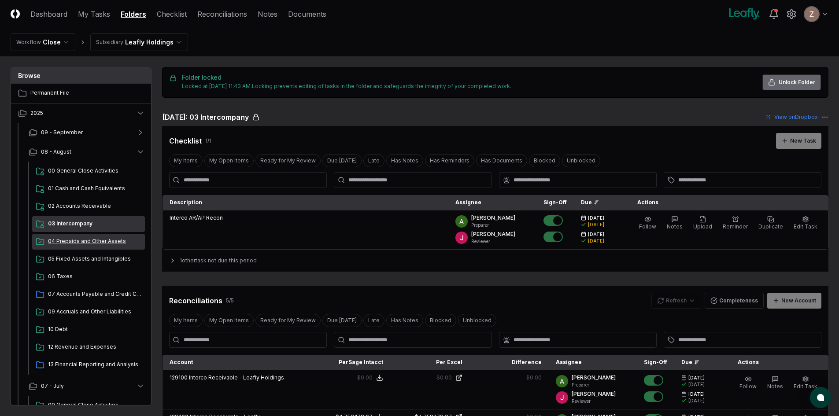
click at [64, 244] on span "04 Prepaids and Other Assets" at bounding box center [94, 241] width 93 height 8
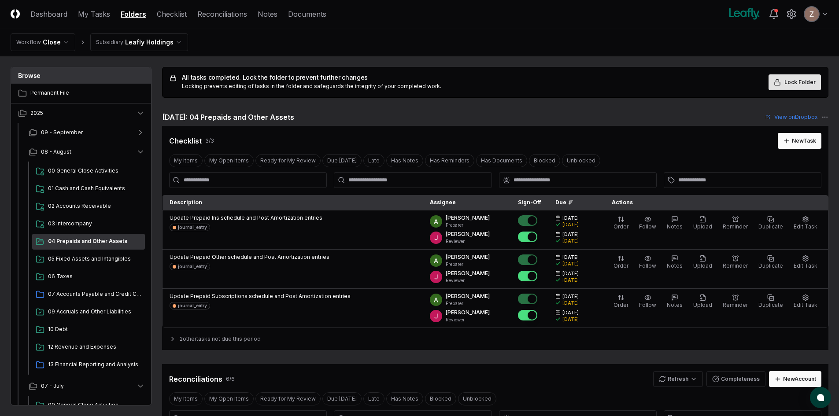
click at [776, 78] on button "Lock Folder" at bounding box center [794, 82] width 52 height 16
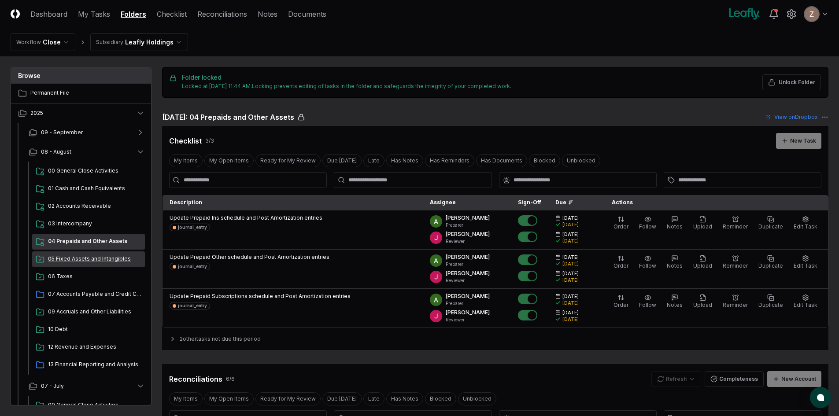
click at [50, 261] on span "05 Fixed Assets and Intangibles" at bounding box center [94, 259] width 93 height 8
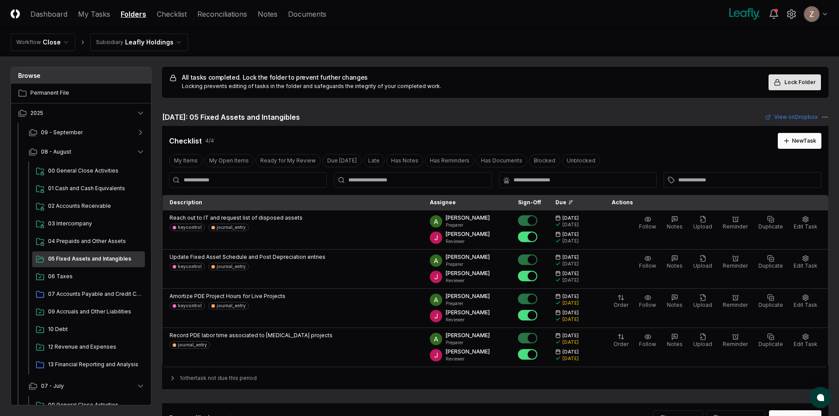
click at [788, 83] on span "Lock Folder" at bounding box center [799, 82] width 31 height 8
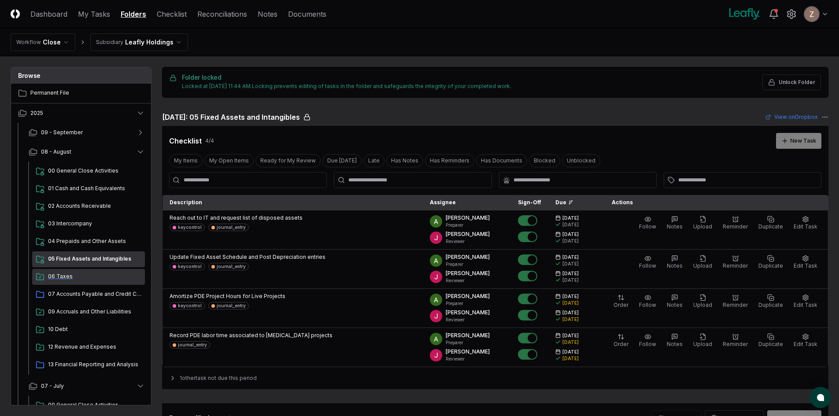
click at [77, 276] on span "06 Taxes" at bounding box center [94, 277] width 93 height 8
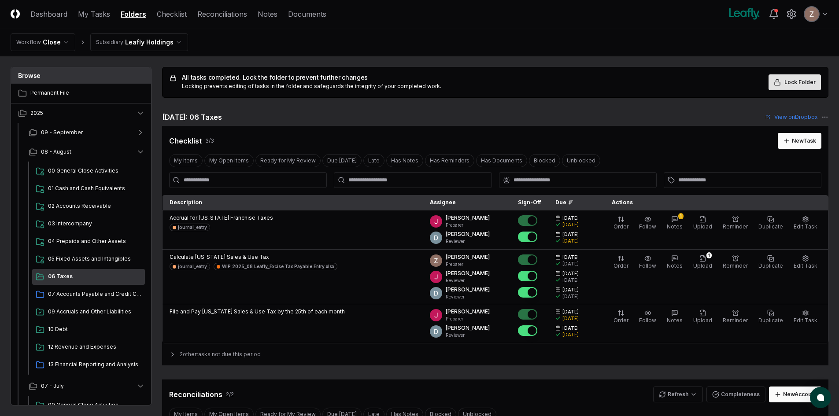
click at [785, 85] on button "Lock Folder" at bounding box center [794, 82] width 52 height 16
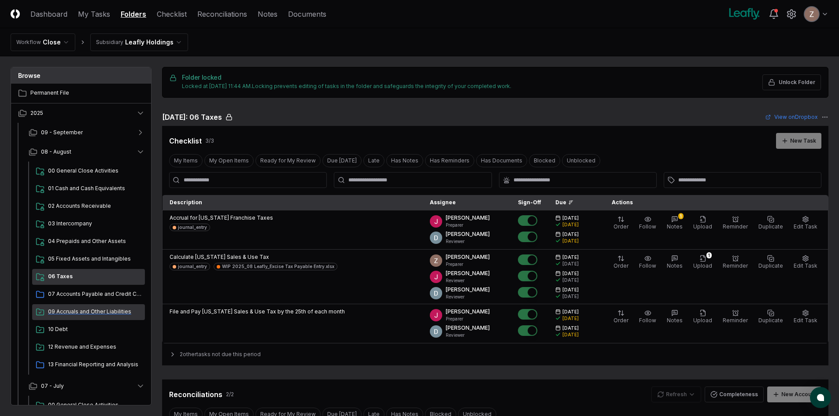
click at [74, 312] on span "09 Accruals and Other Liabilities" at bounding box center [94, 312] width 93 height 8
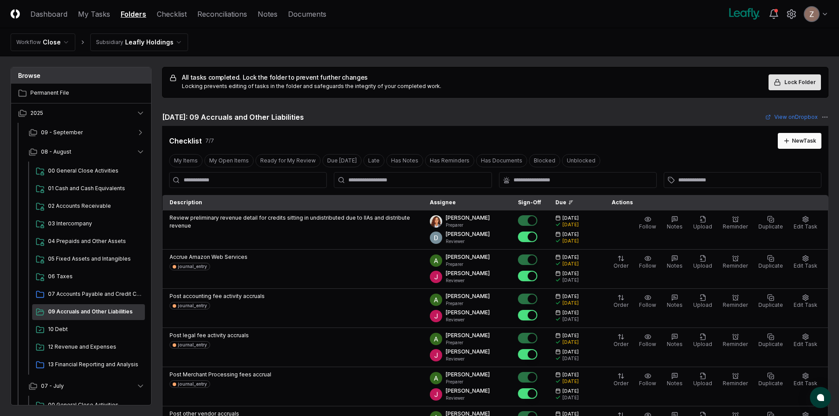
click at [780, 83] on rect at bounding box center [776, 83] width 5 height 3
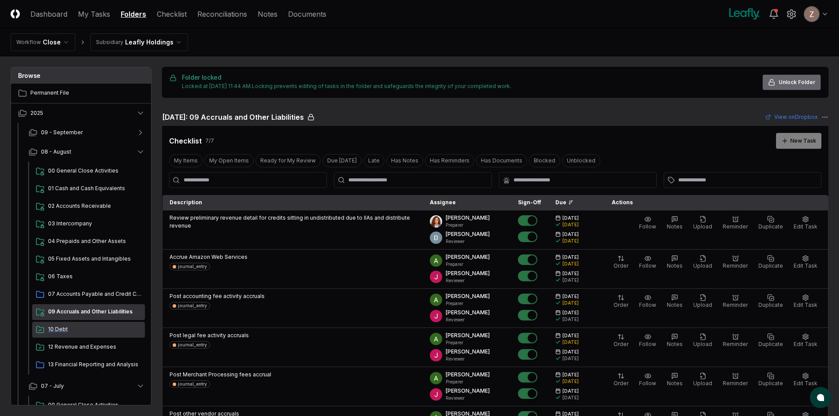
click at [72, 332] on span "10 Debt" at bounding box center [94, 329] width 93 height 8
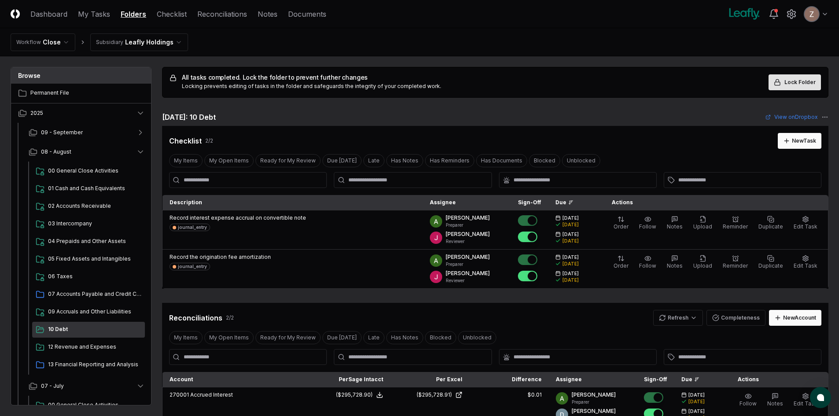
click at [788, 82] on span "Lock Folder" at bounding box center [799, 82] width 31 height 8
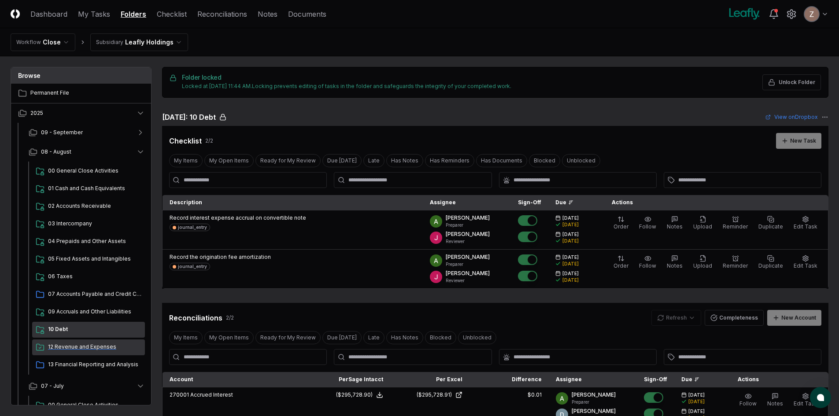
click at [64, 345] on span "12 Revenue and Expenses" at bounding box center [94, 347] width 93 height 8
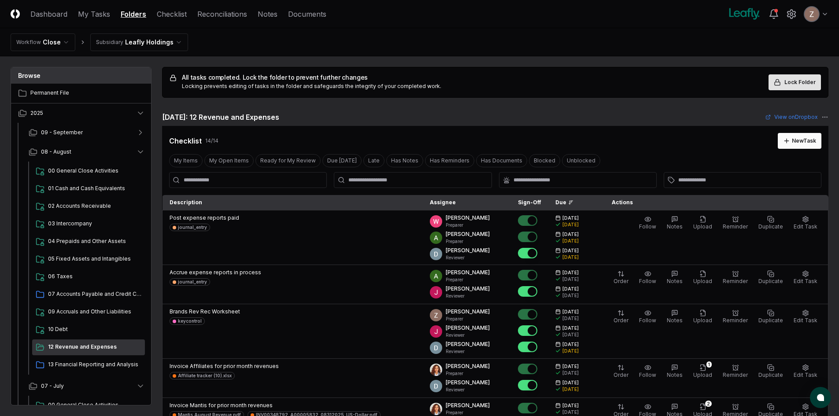
click at [792, 78] on button "Lock Folder" at bounding box center [794, 82] width 52 height 16
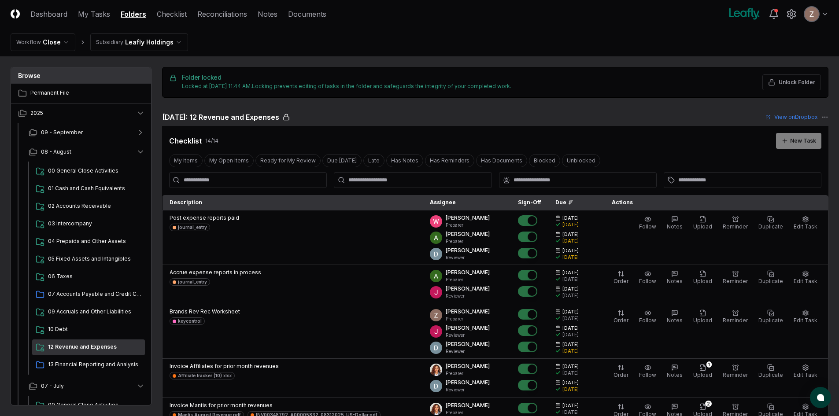
click at [160, 52] on nav "Workflow Close Subsidiary Leafly Holdings" at bounding box center [419, 42] width 839 height 28
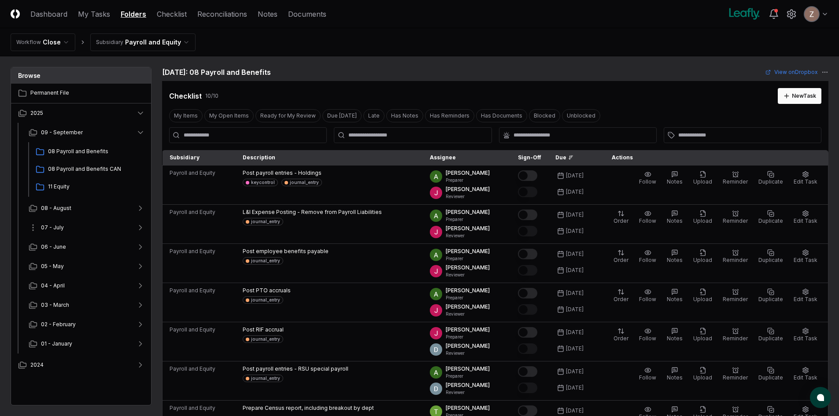
click at [60, 226] on span "07 - July" at bounding box center [52, 228] width 23 height 8
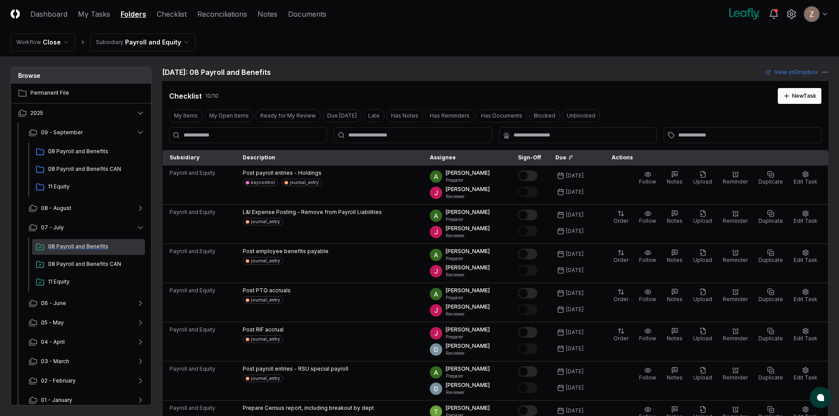
click at [65, 247] on span "08 Payroll and Benefits" at bounding box center [94, 247] width 93 height 8
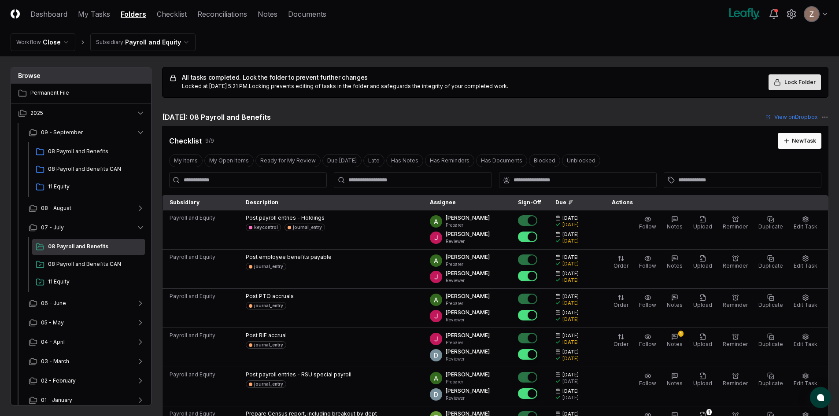
click at [795, 84] on span "Lock Folder" at bounding box center [799, 82] width 31 height 8
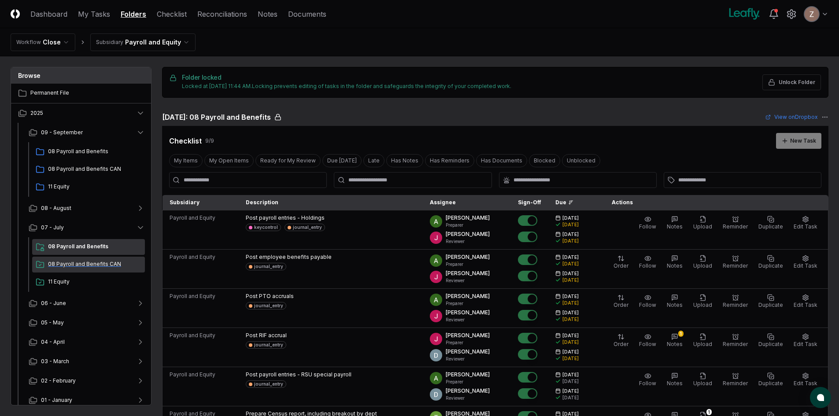
click at [103, 262] on span "08 Payroll and Benefits CAN" at bounding box center [94, 264] width 93 height 8
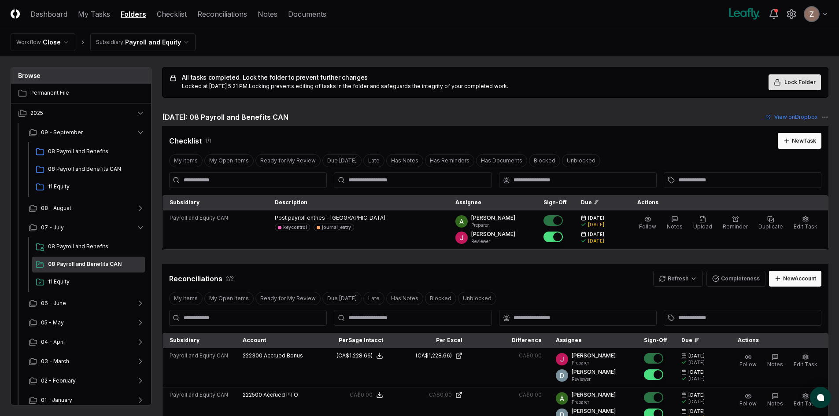
click at [774, 85] on button "Lock Folder" at bounding box center [794, 82] width 52 height 16
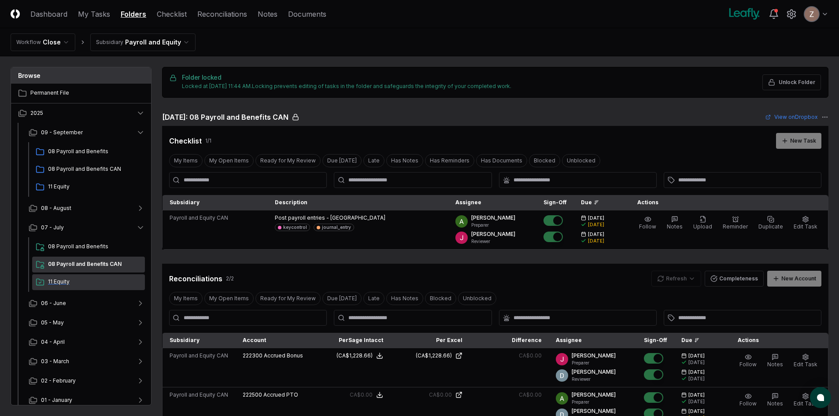
click at [64, 278] on span "11 Equity" at bounding box center [94, 282] width 93 height 8
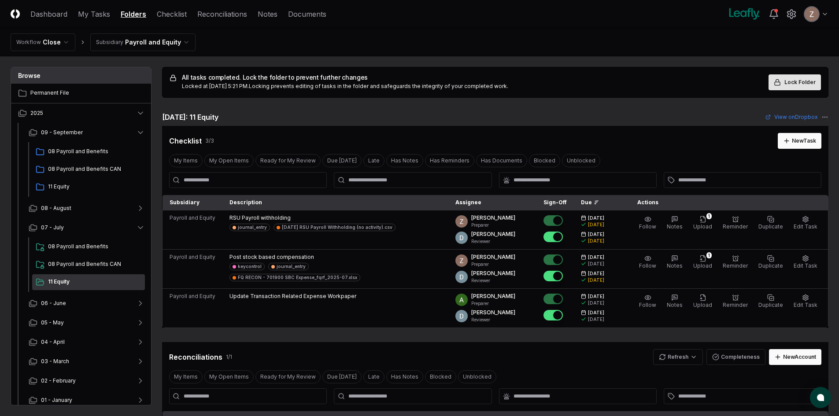
drag, startPoint x: 804, startPoint y: 94, endPoint x: 803, endPoint y: 84, distance: 9.8
click at [804, 94] on div "All tasks completed. Lock the folder to prevent further changes Locked at [DATE…" at bounding box center [495, 82] width 666 height 31
click at [803, 84] on span "Lock Folder" at bounding box center [799, 82] width 31 height 8
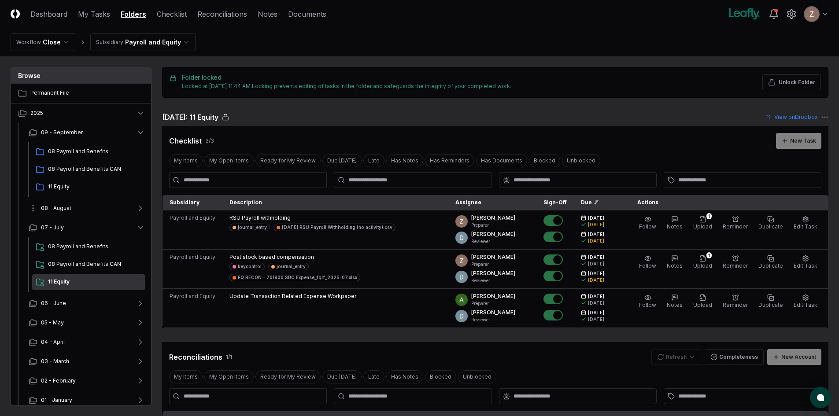
click at [78, 207] on button "08 - August" at bounding box center [87, 208] width 130 height 19
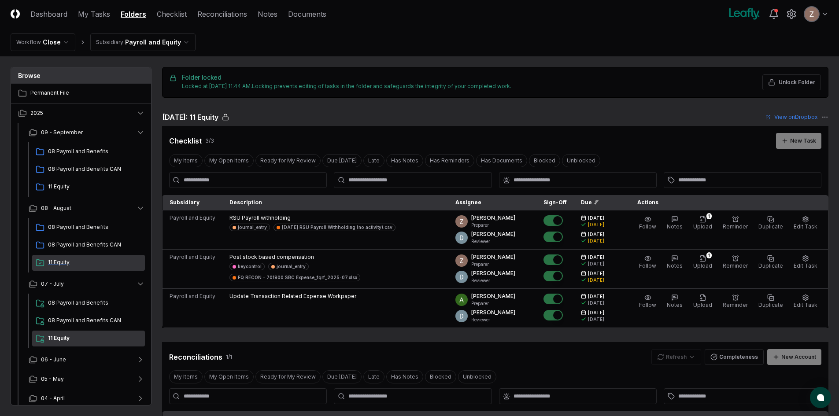
click at [55, 257] on div "11 Equity" at bounding box center [88, 263] width 113 height 16
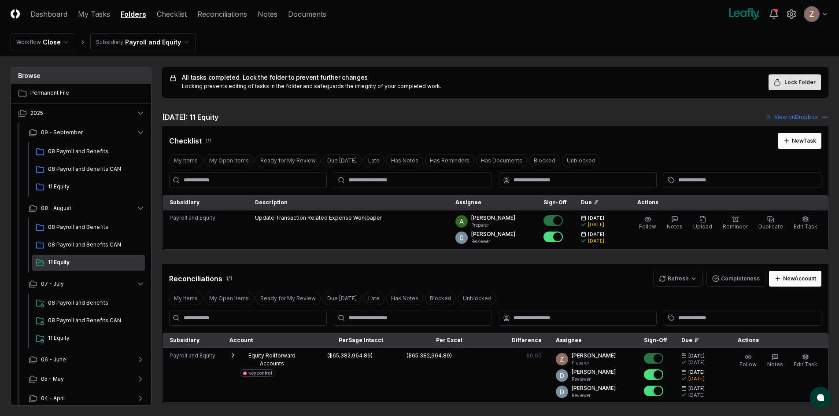
click at [786, 77] on button "Lock Folder" at bounding box center [794, 82] width 52 height 16
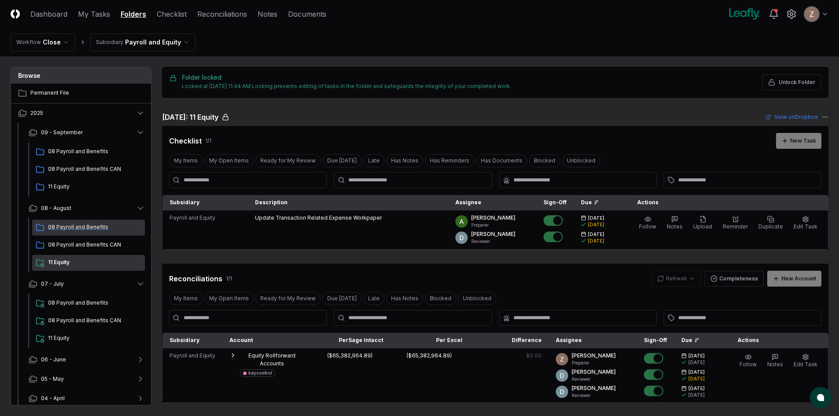
click at [74, 223] on span "08 Payroll and Benefits" at bounding box center [94, 227] width 93 height 8
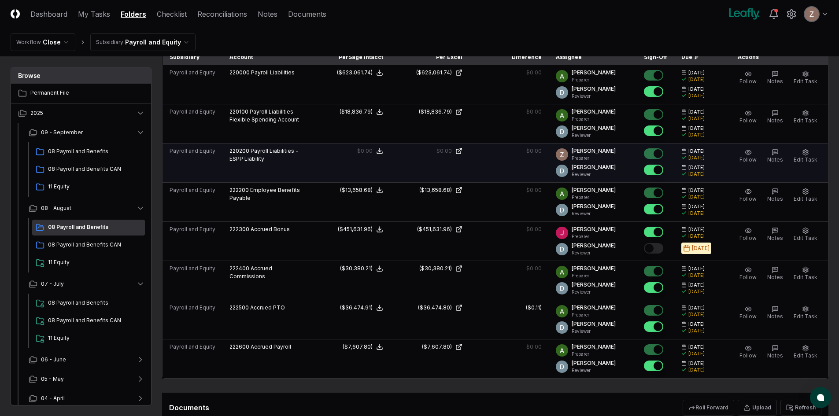
scroll to position [704, 0]
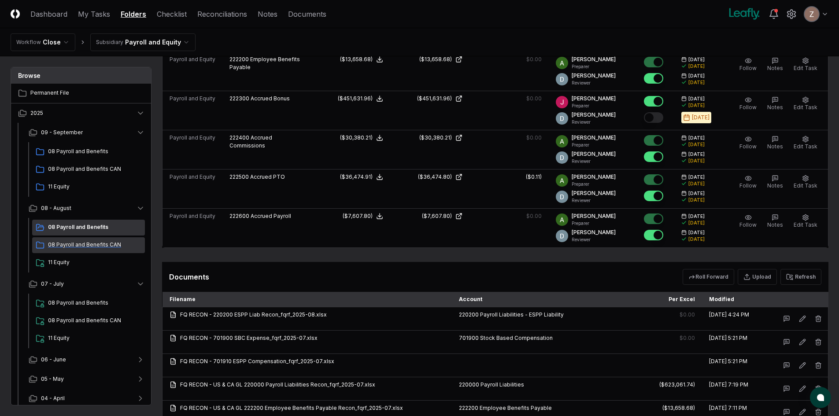
click at [67, 246] on span "08 Payroll and Benefits CAN" at bounding box center [94, 245] width 93 height 8
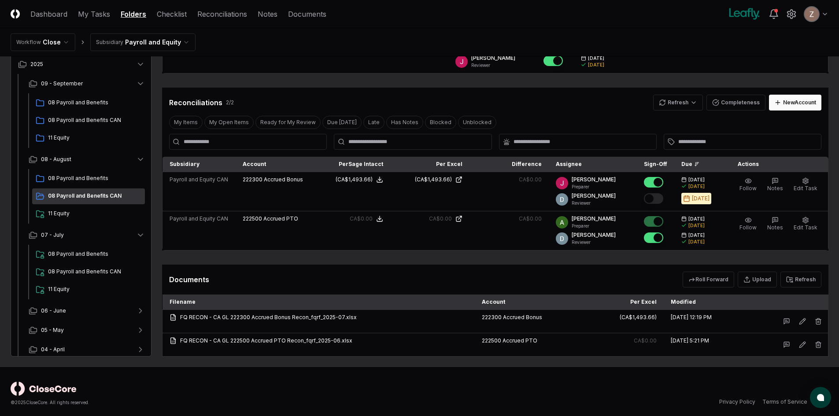
scroll to position [135, 0]
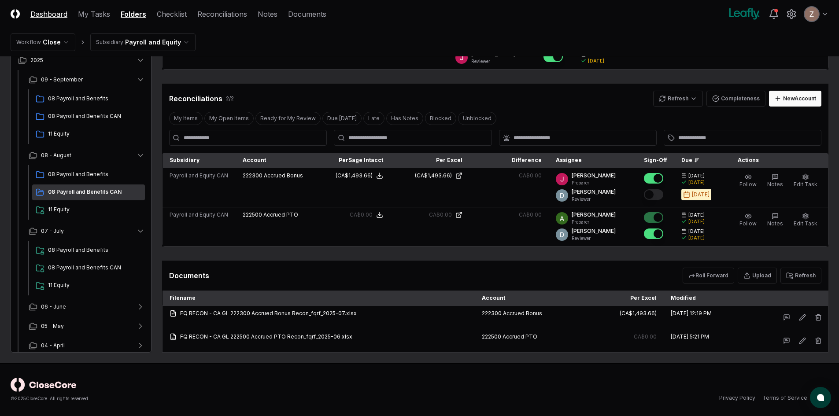
click at [60, 15] on link "Dashboard" at bounding box center [48, 14] width 37 height 11
